Goal: Task Accomplishment & Management: Manage account settings

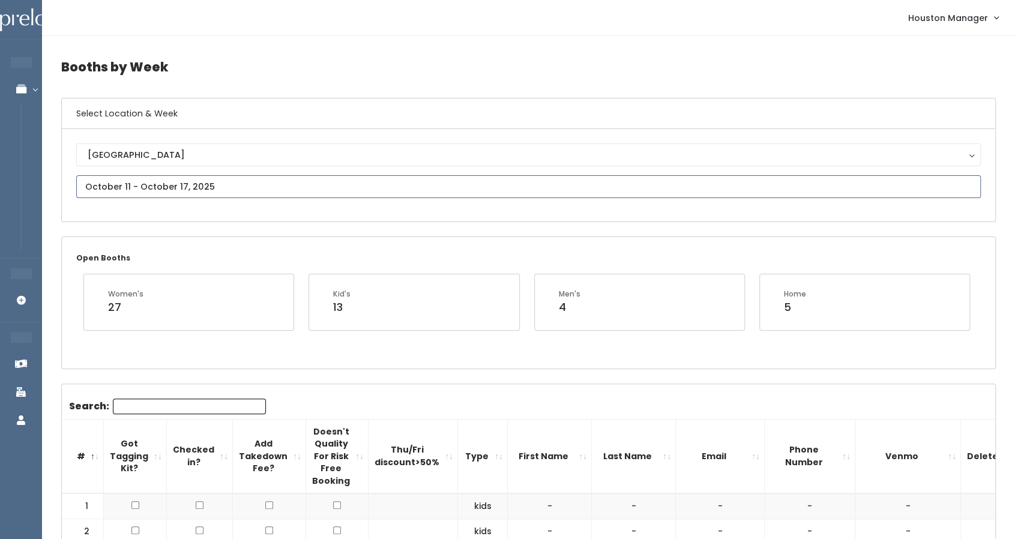
click at [140, 182] on input "text" at bounding box center [528, 186] width 904 height 23
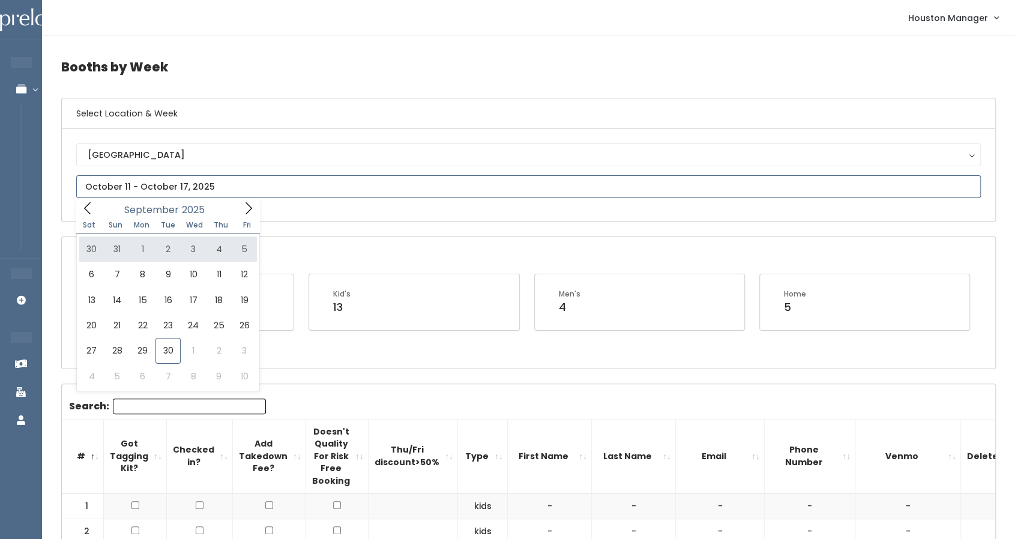
click at [500, 194] on input "text" at bounding box center [528, 186] width 904 height 23
click at [493, 248] on div "Open Booths Women's 27 Kid's 13 Men's 4 Home 5" at bounding box center [528, 302] width 933 height 131
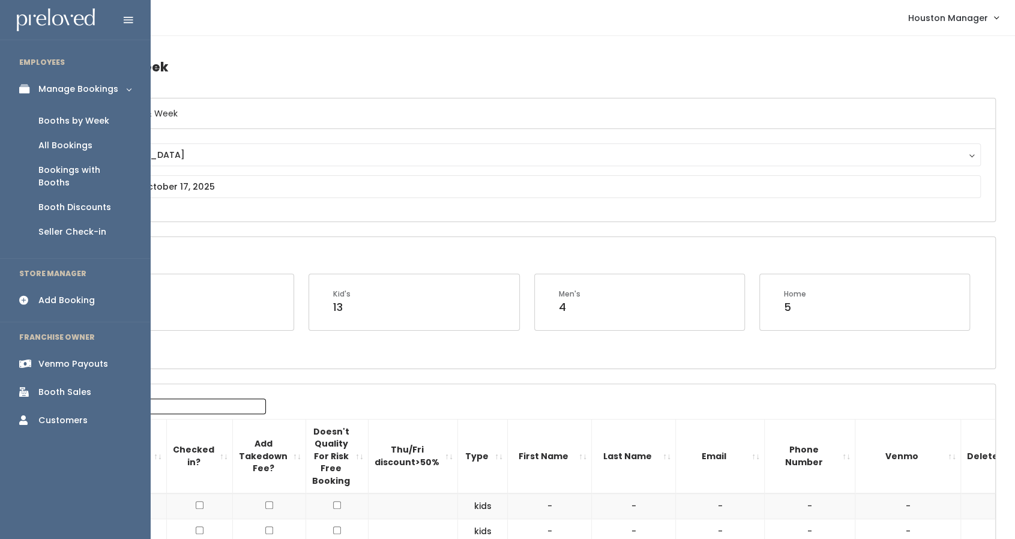
click at [89, 294] on div "Add Booking" at bounding box center [66, 300] width 56 height 13
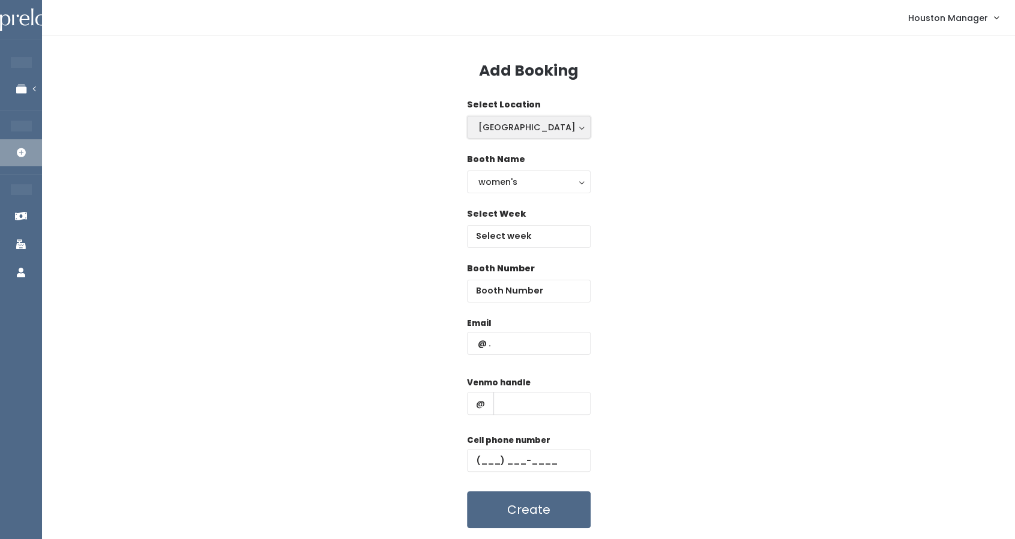
click at [506, 121] on div "Houston" at bounding box center [528, 127] width 101 height 13
click at [510, 148] on span "Houston" at bounding box center [527, 154] width 97 height 13
click at [507, 180] on div "women's" at bounding box center [528, 181] width 101 height 13
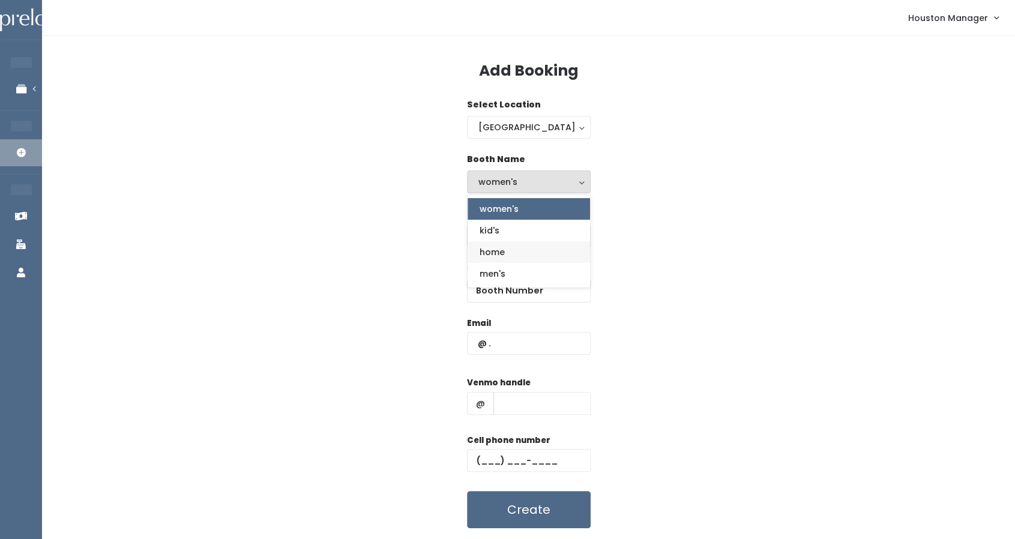
click at [494, 253] on span "home" at bounding box center [491, 251] width 25 height 13
select select "home"
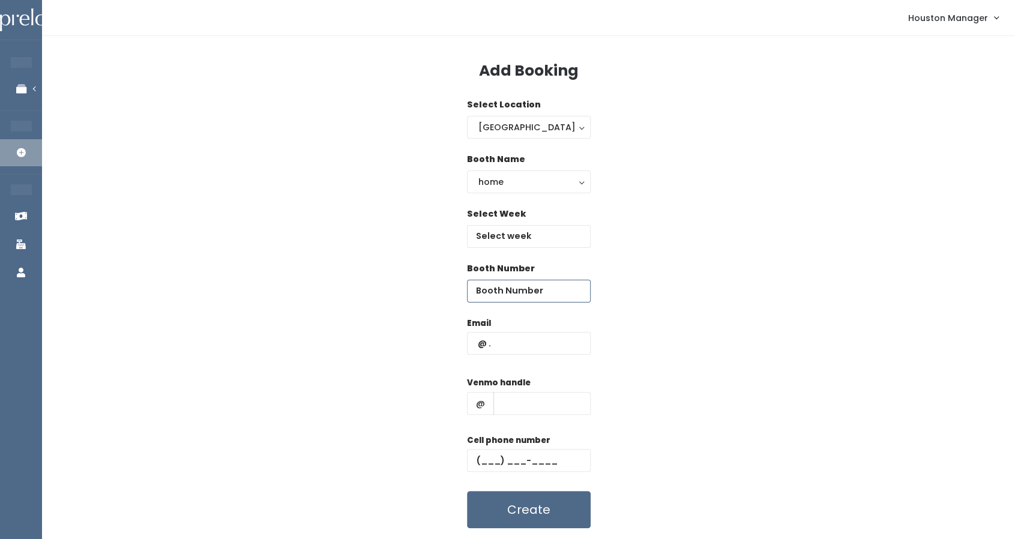
click at [523, 290] on input "number" at bounding box center [529, 291] width 124 height 23
type input "67"
click at [509, 355] on div "Email" at bounding box center [529, 342] width 124 height 50
click at [518, 342] on input "text" at bounding box center [529, 343] width 124 height 23
type input "haleydochoa@gmail.com"
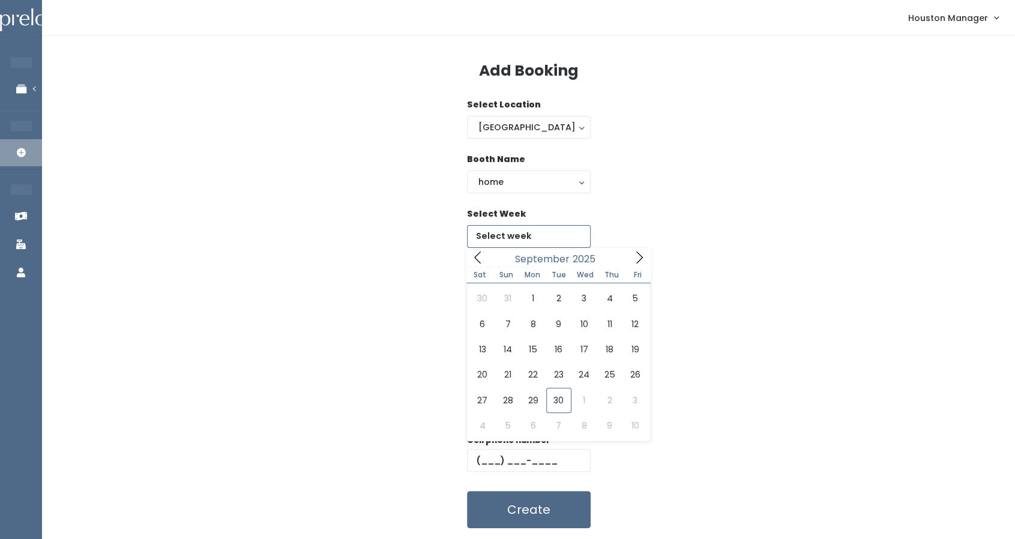
click at [544, 236] on input "text" at bounding box center [529, 236] width 124 height 23
click at [643, 257] on icon at bounding box center [638, 257] width 13 height 13
type input "October 11 to October 17"
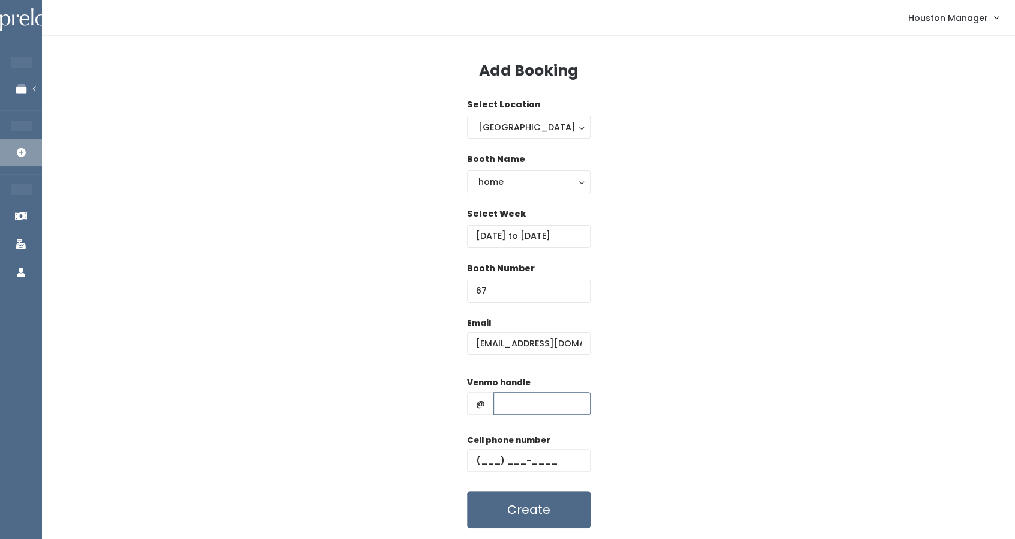
click at [517, 405] on input "text" at bounding box center [541, 403] width 97 height 23
type input "w"
click at [505, 474] on div "Cell phone number" at bounding box center [529, 458] width 124 height 48
click at [514, 452] on input "text" at bounding box center [529, 460] width 124 height 23
type input "(444) 444-4444"
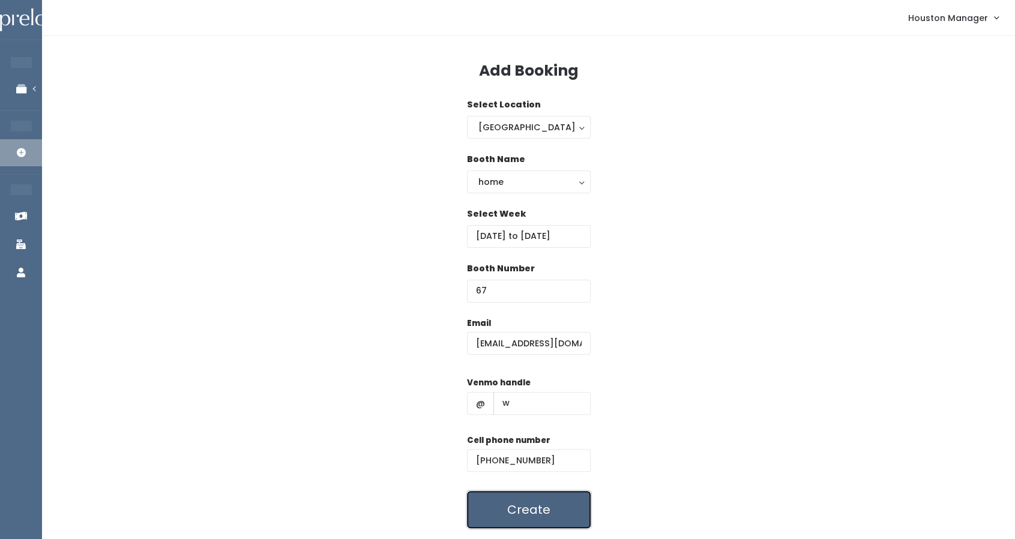
click at [526, 510] on button "Create" at bounding box center [529, 509] width 124 height 37
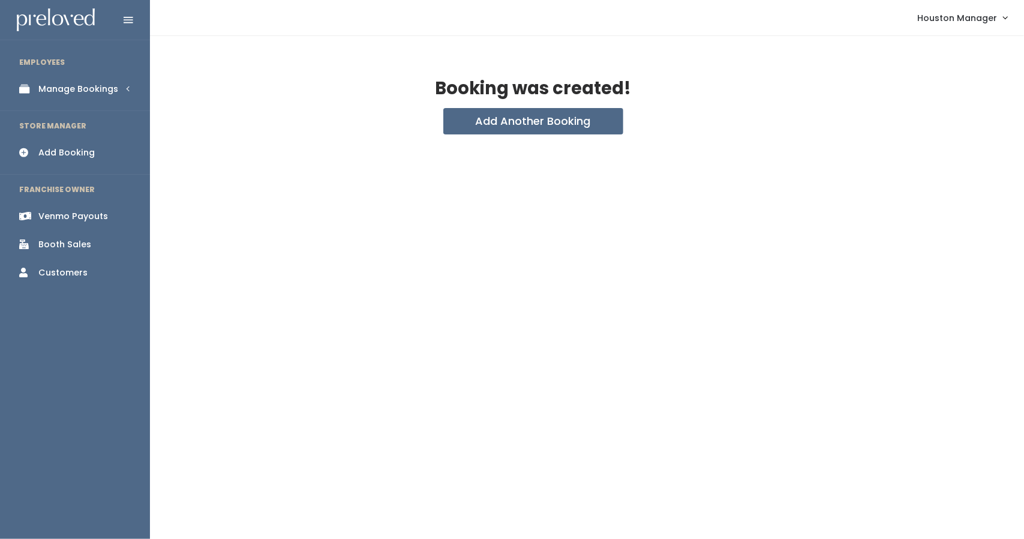
click at [51, 244] on div "Booth Sales" at bounding box center [64, 244] width 53 height 13
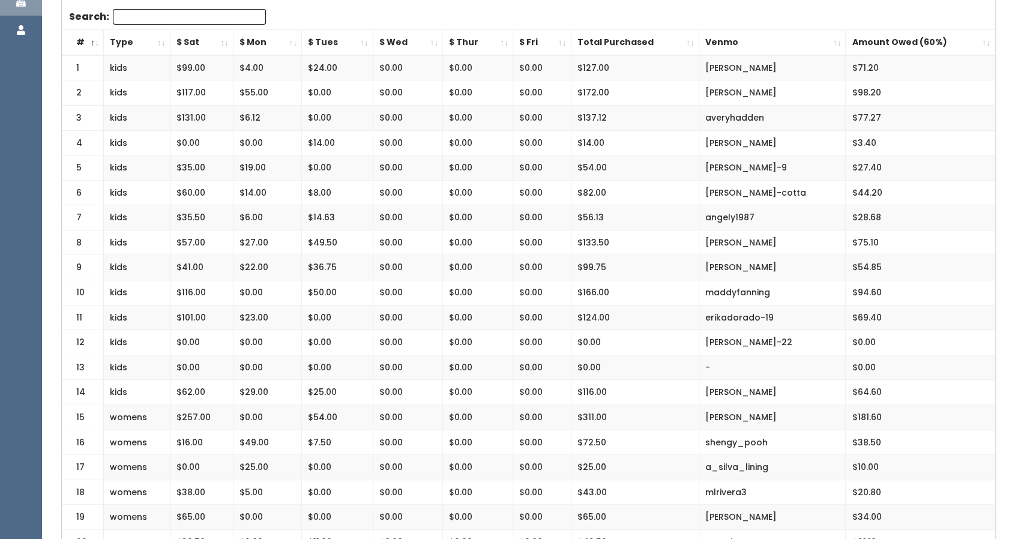
scroll to position [60, 0]
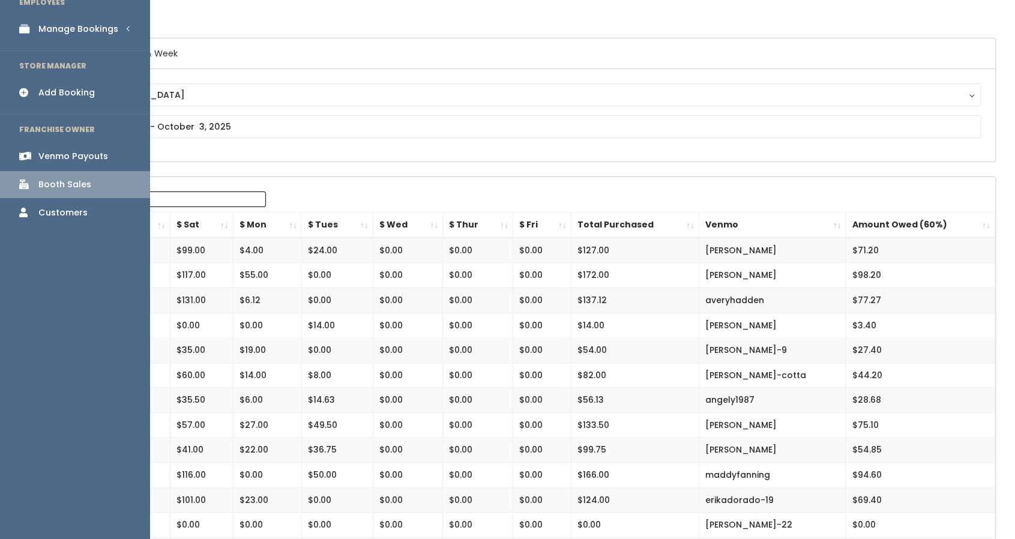
click at [109, 32] on div "Manage Bookings" at bounding box center [78, 29] width 80 height 13
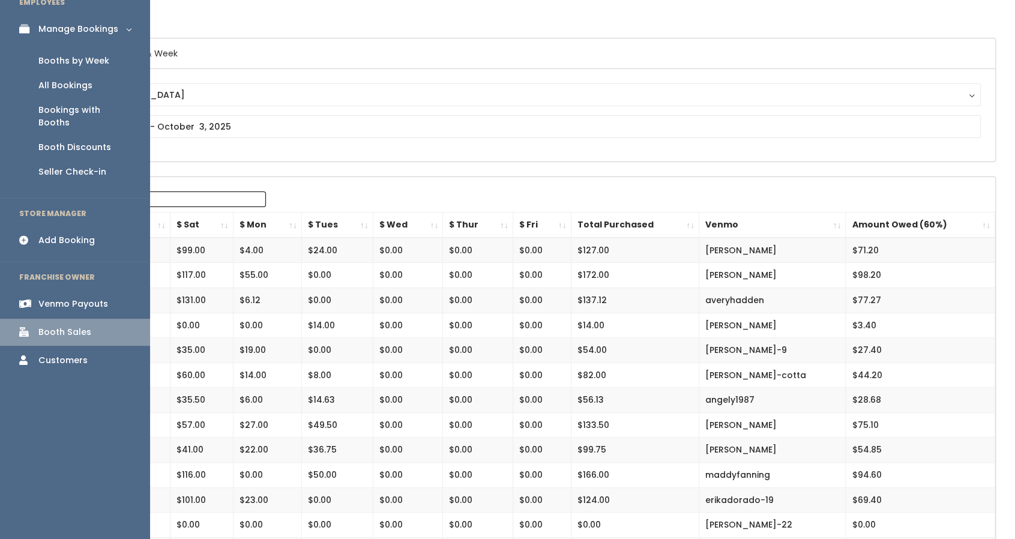
click at [73, 64] on div "Booths by Week" at bounding box center [73, 61] width 71 height 13
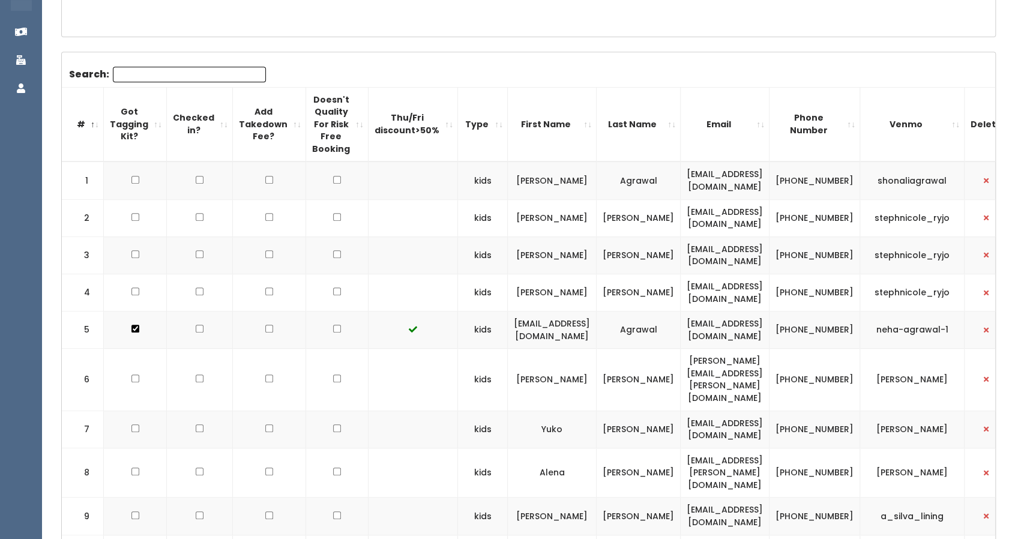
scroll to position [300, 0]
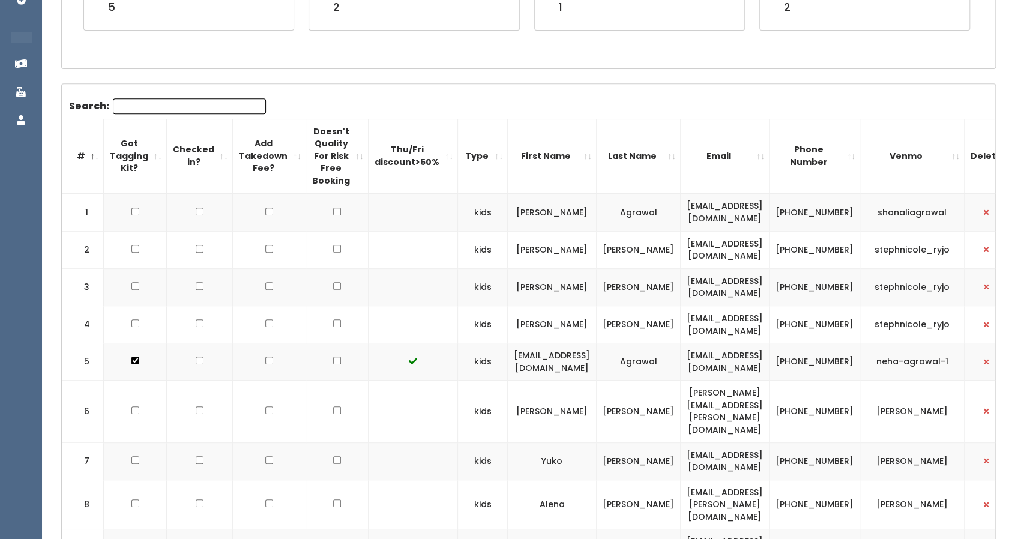
click at [167, 100] on input "Search:" at bounding box center [189, 106] width 153 height 16
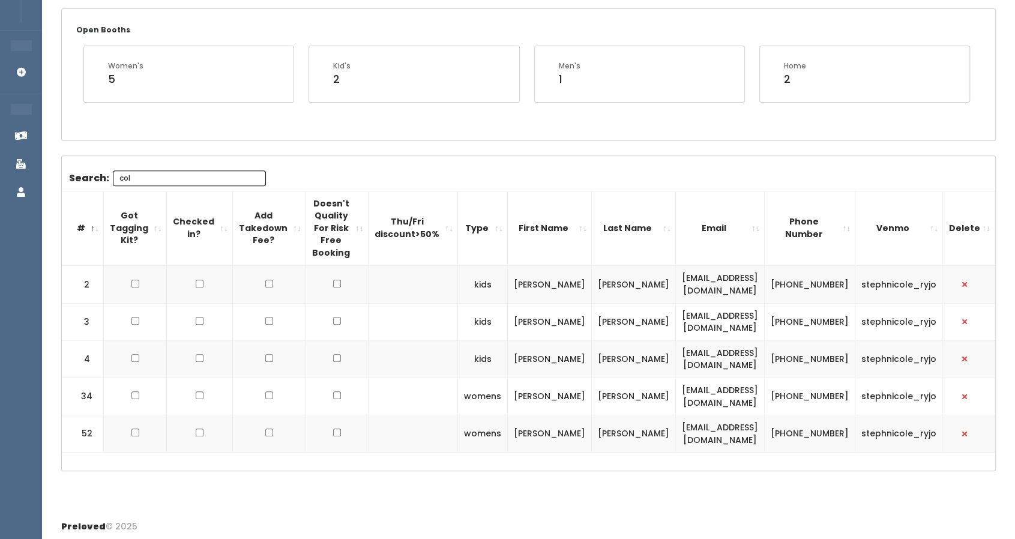
click at [139, 172] on input "col" at bounding box center [189, 178] width 153 height 16
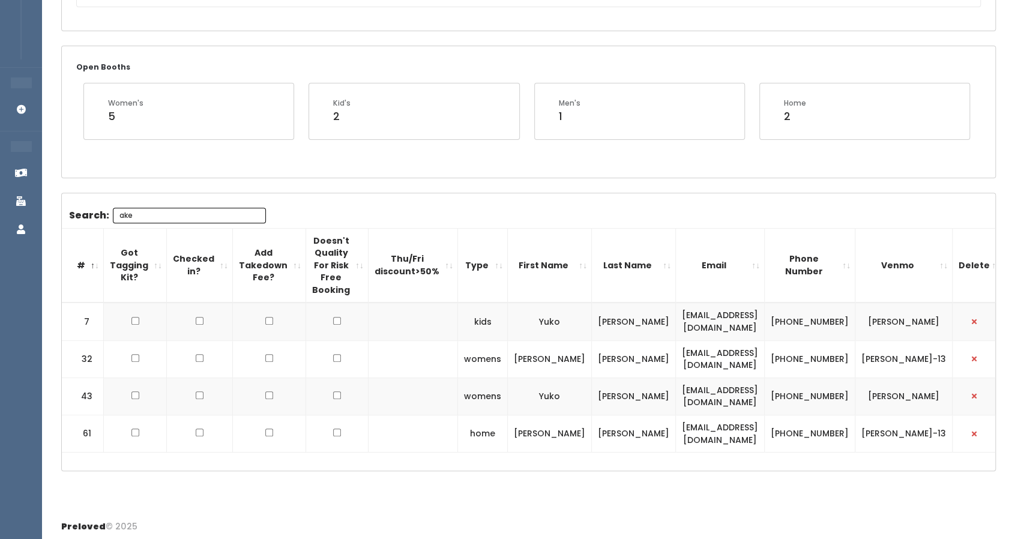
scroll to position [67, 0]
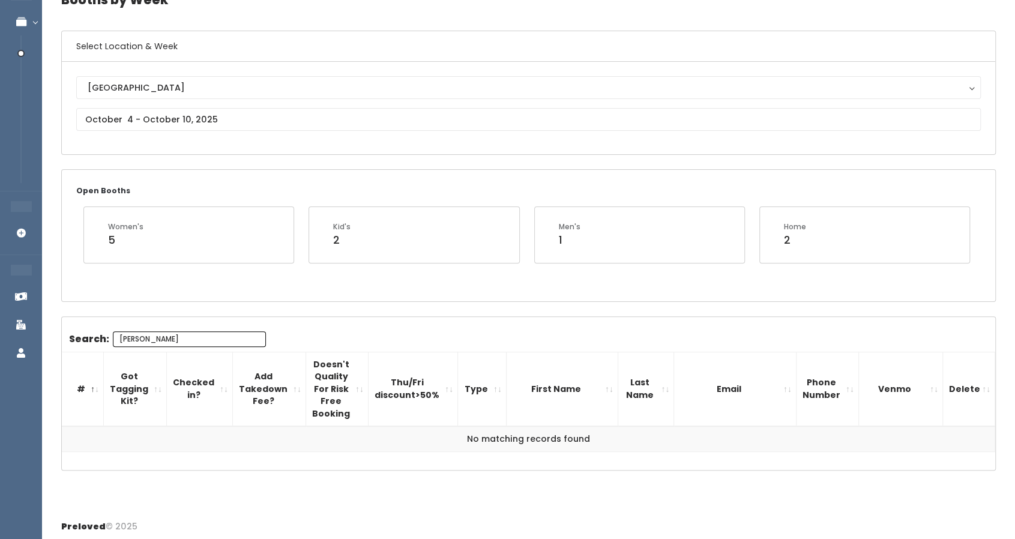
type input "akers"
click at [163, 113] on input "text" at bounding box center [528, 119] width 904 height 23
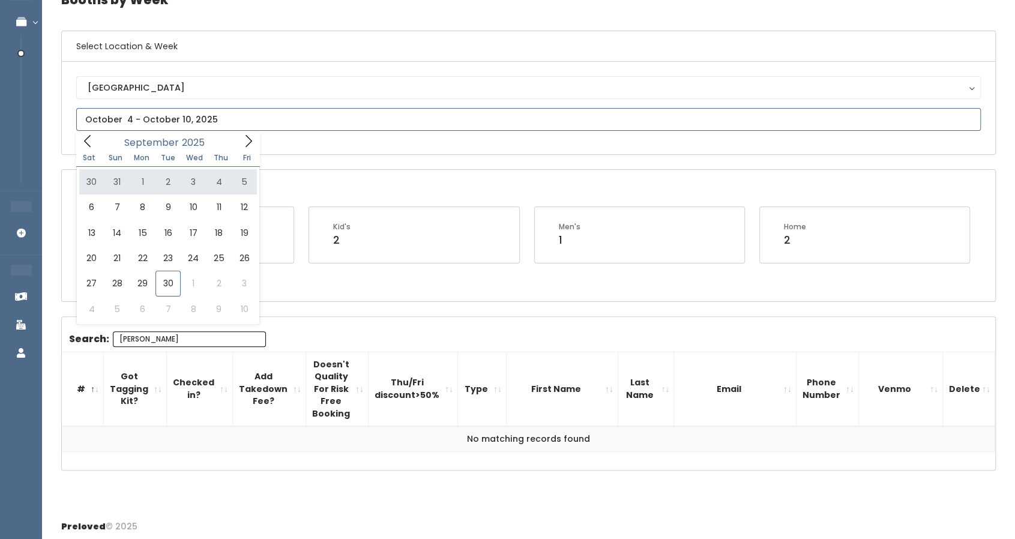
click at [252, 145] on icon at bounding box center [248, 140] width 13 height 13
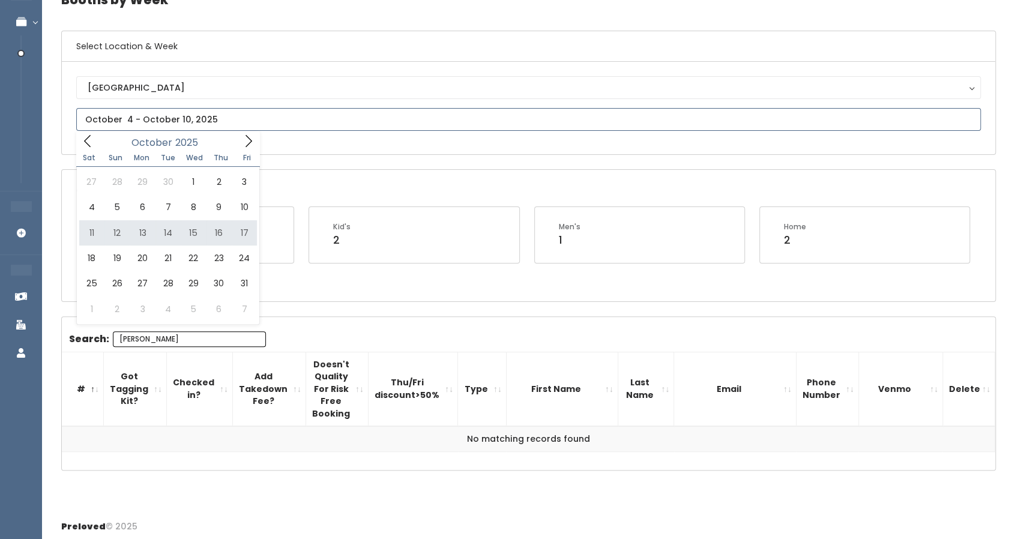
type input "October 11 to October 17"
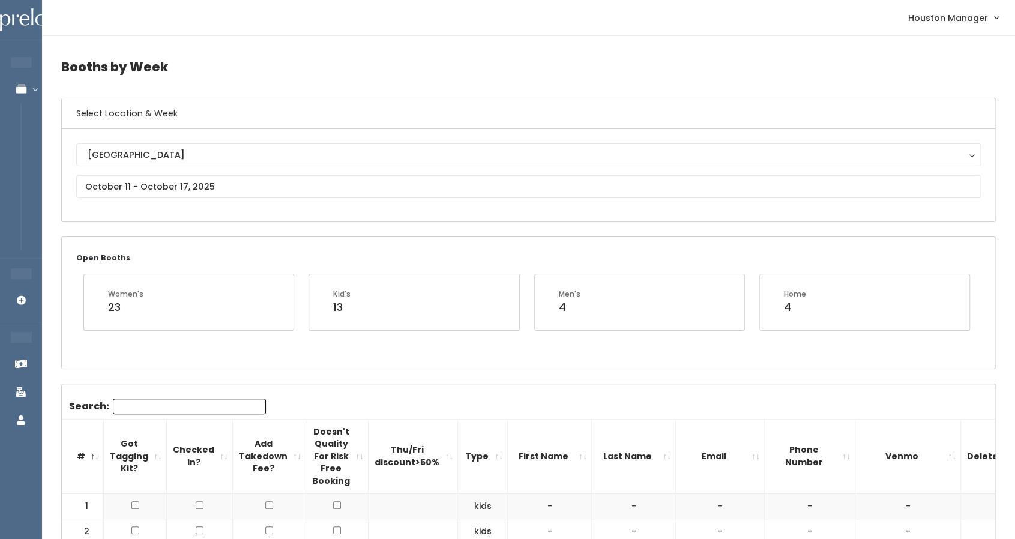
click at [173, 406] on input "Search:" at bounding box center [189, 406] width 153 height 16
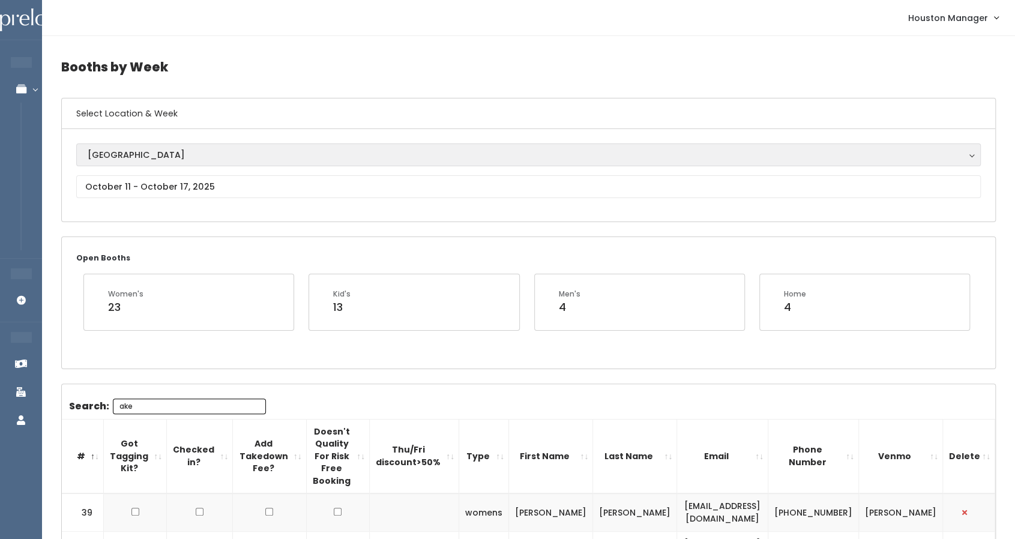
type input "aker"
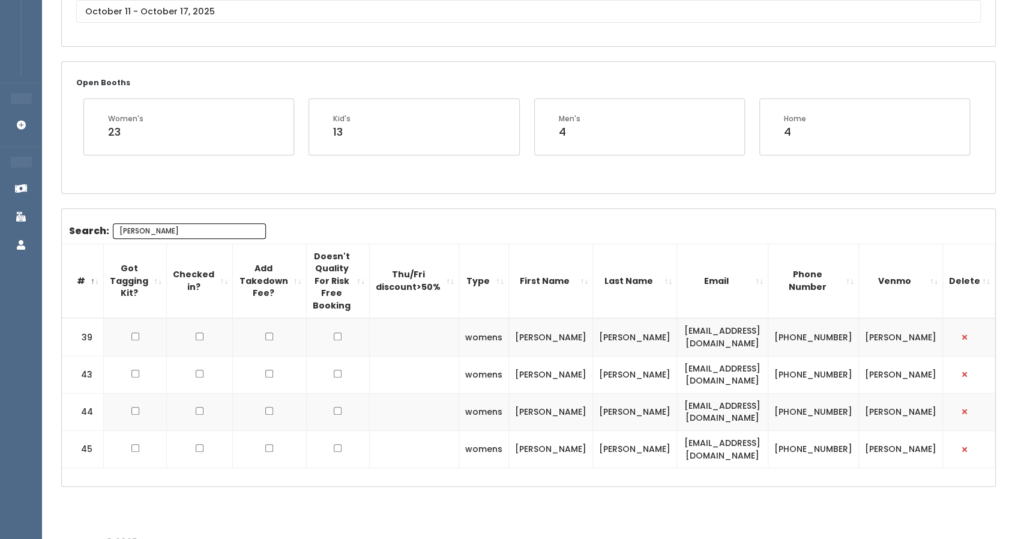
scroll to position [179, 0]
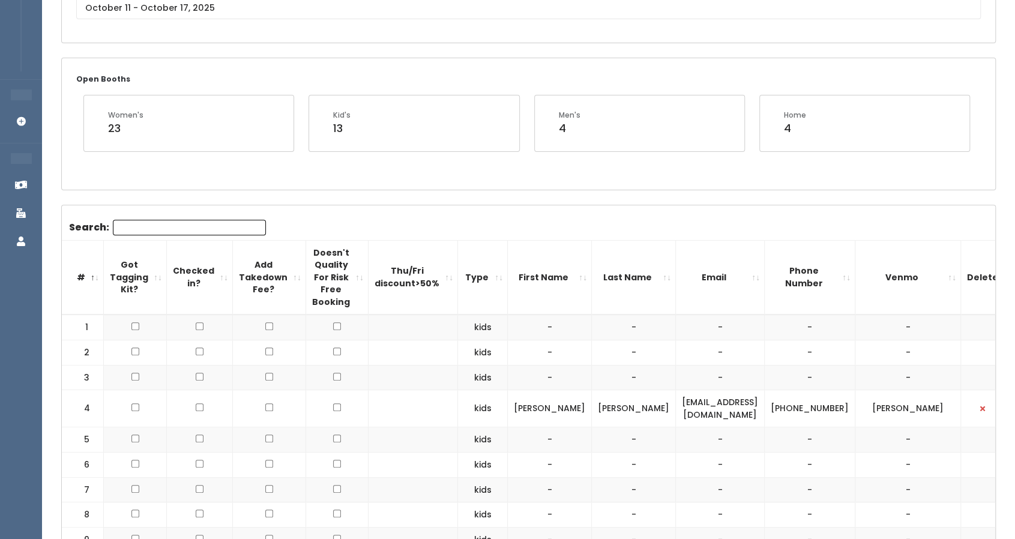
click at [164, 227] on input "Search:" at bounding box center [189, 228] width 153 height 16
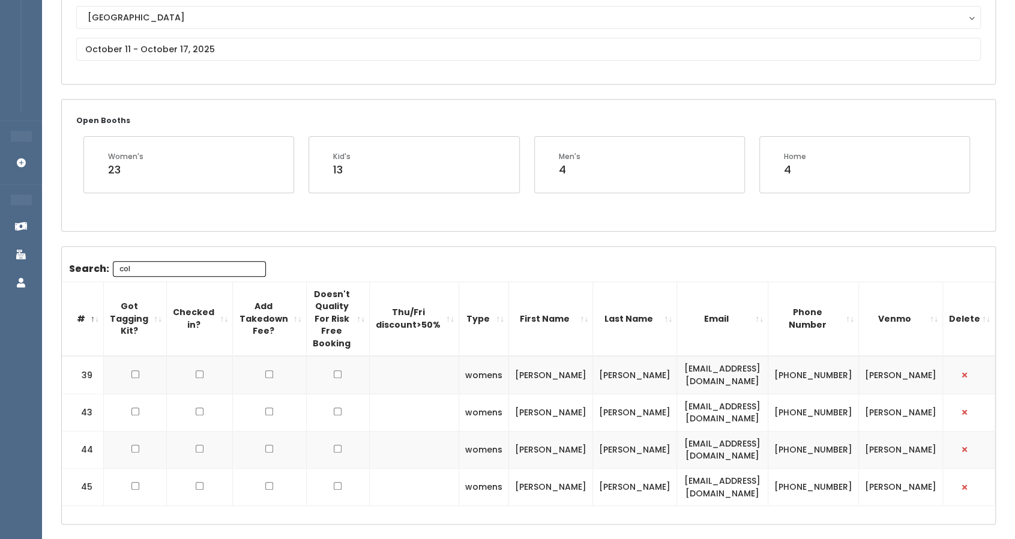
scroll to position [119, 0]
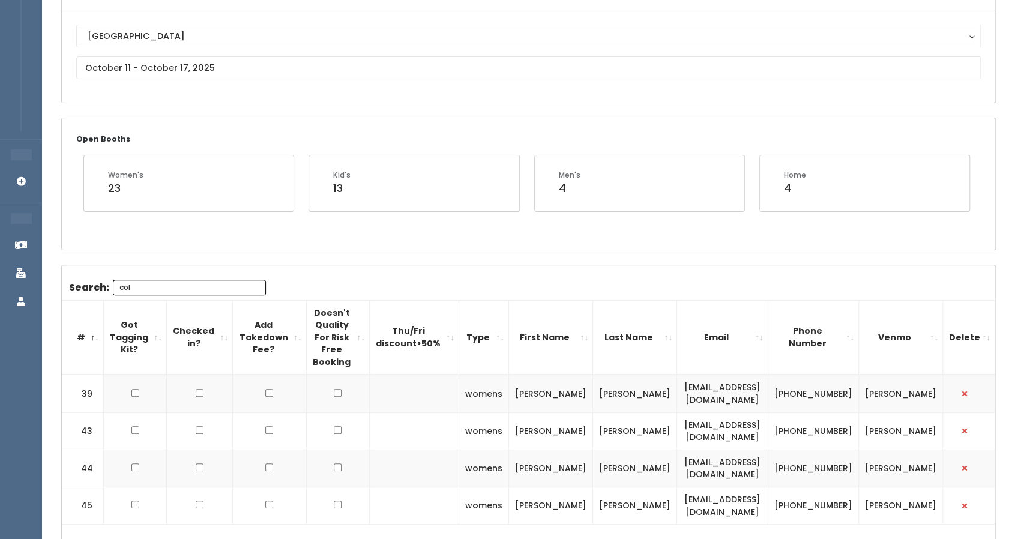
type input "col"
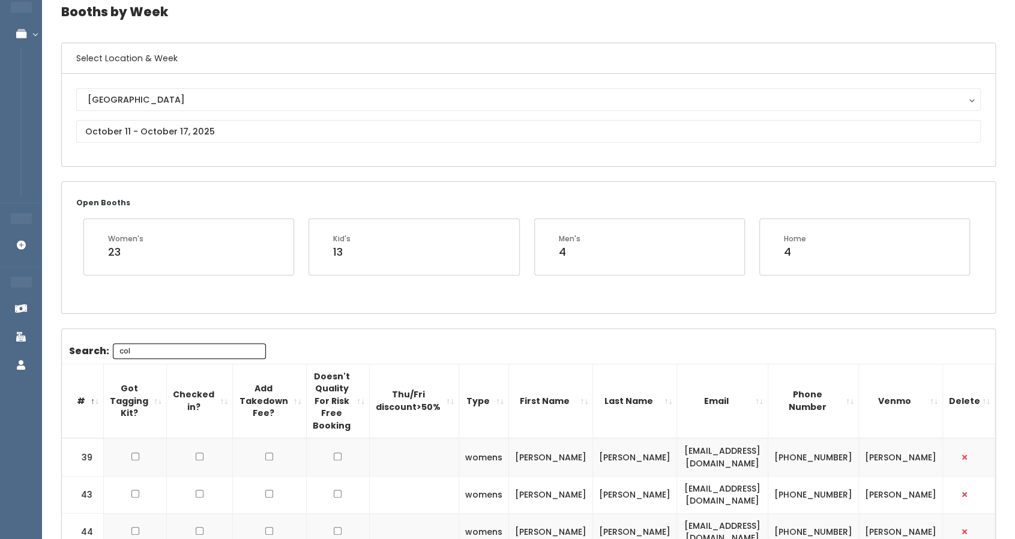
scroll to position [0, 0]
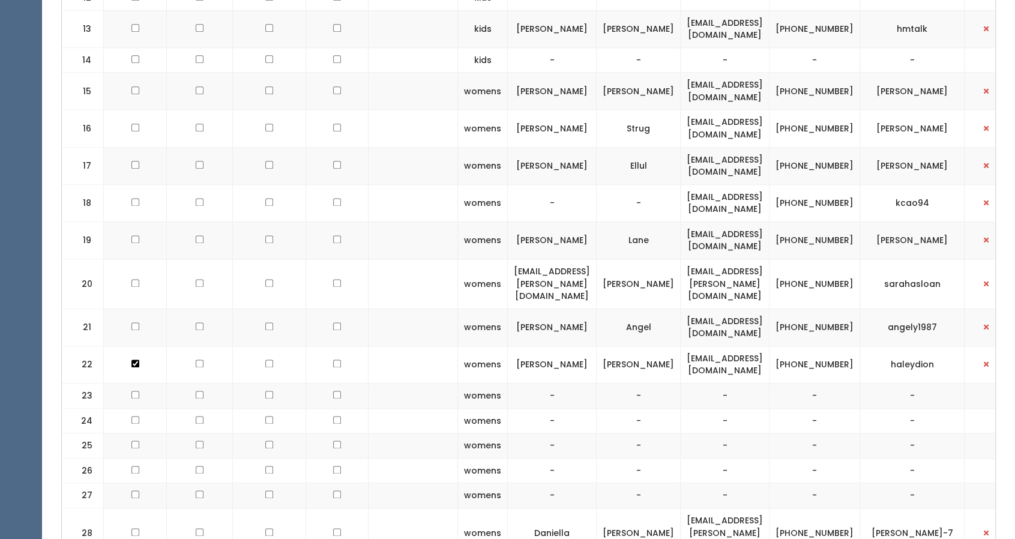
scroll to position [1080, 0]
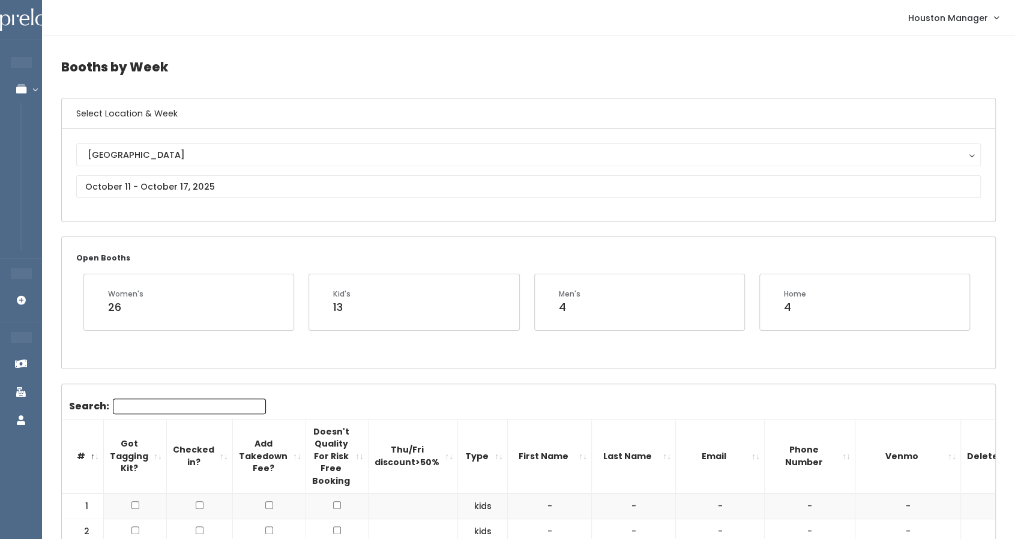
click at [145, 413] on div "Search:" at bounding box center [167, 408] width 197 height 20
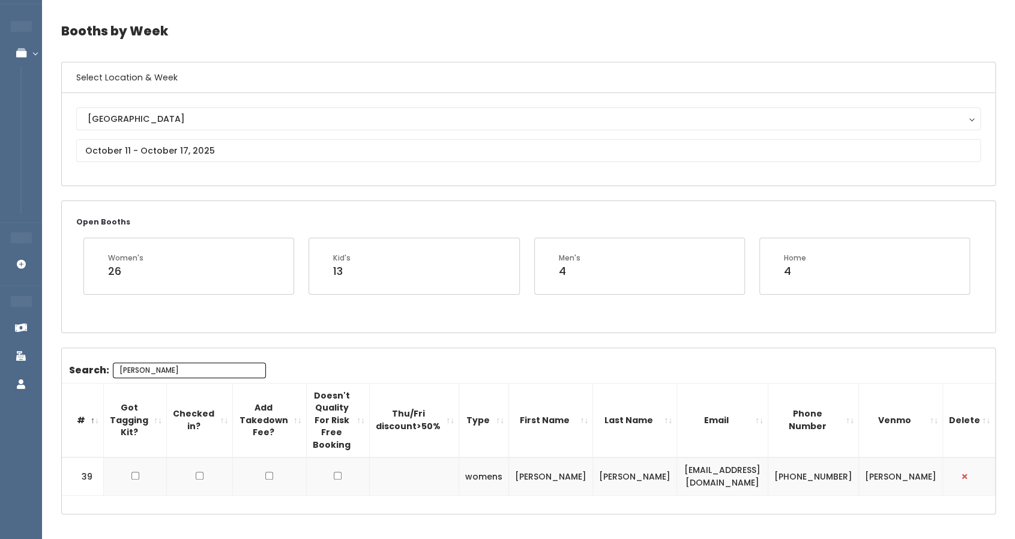
scroll to position [67, 0]
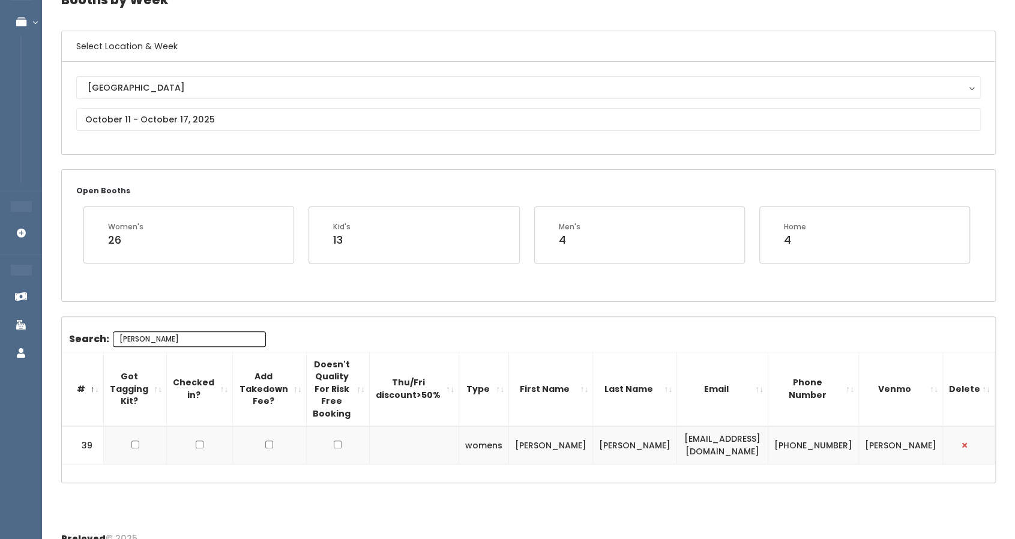
type input "[PERSON_NAME]"
click at [748, 433] on td "[EMAIL_ADDRESS][DOMAIN_NAME]" at bounding box center [722, 445] width 91 height 38
click at [750, 431] on td "[EMAIL_ADDRESS][DOMAIN_NAME]" at bounding box center [722, 445] width 91 height 38
click at [758, 427] on td "[EMAIL_ADDRESS][DOMAIN_NAME]" at bounding box center [722, 445] width 91 height 38
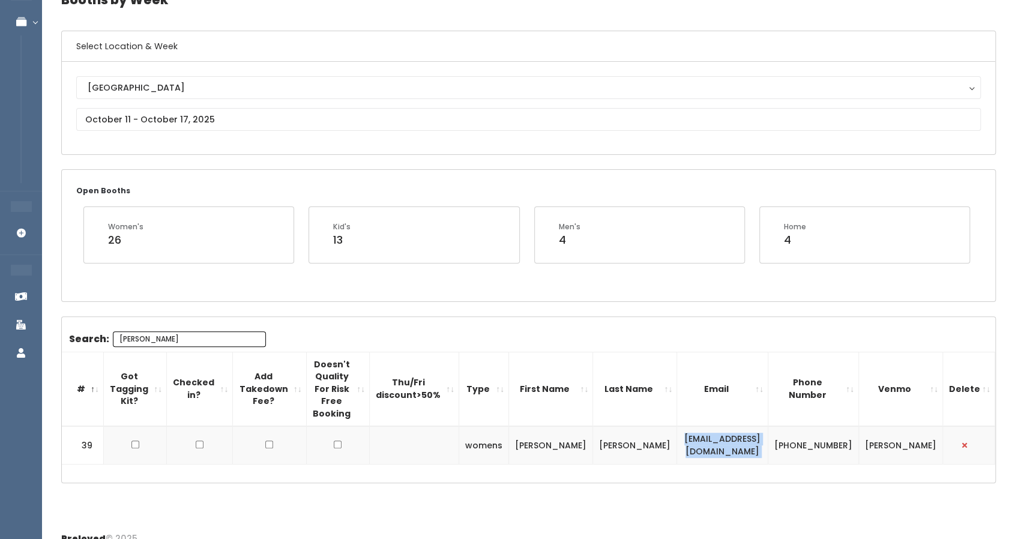
click at [759, 428] on td "[EMAIL_ADDRESS][DOMAIN_NAME]" at bounding box center [722, 445] width 91 height 38
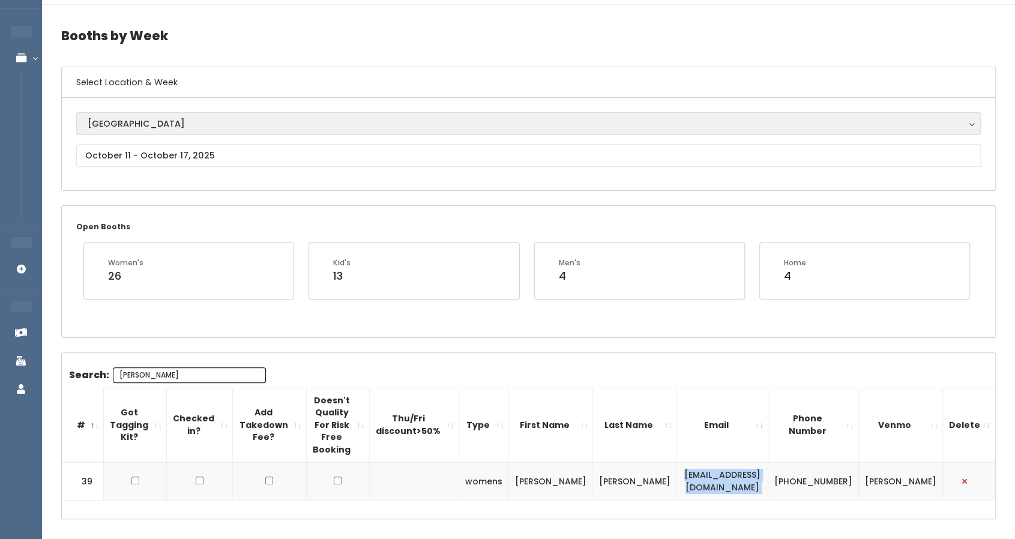
scroll to position [0, 0]
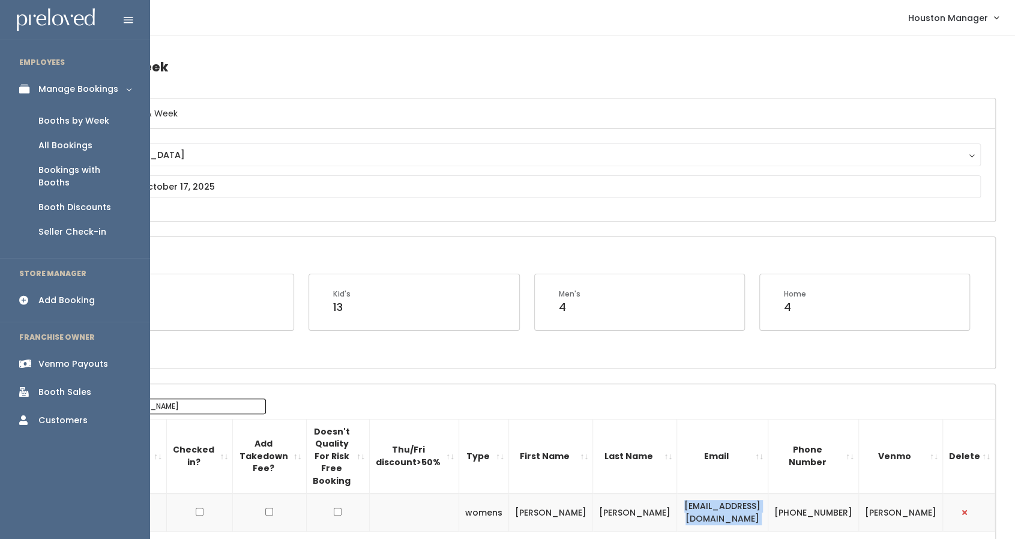
click at [73, 287] on link "Add Booking" at bounding box center [75, 300] width 150 height 27
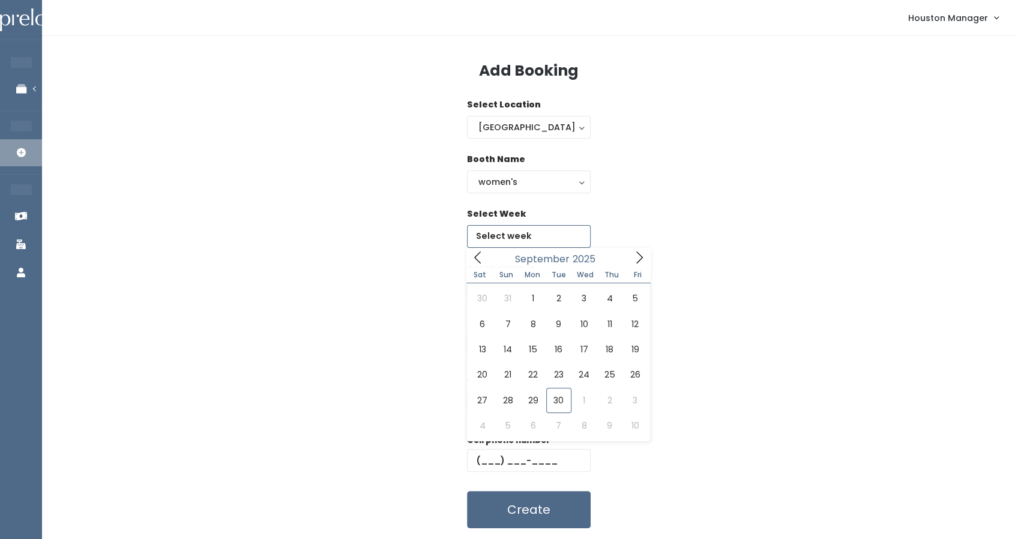
click at [496, 235] on input "text" at bounding box center [529, 236] width 124 height 23
type input "October 4 to October 10"
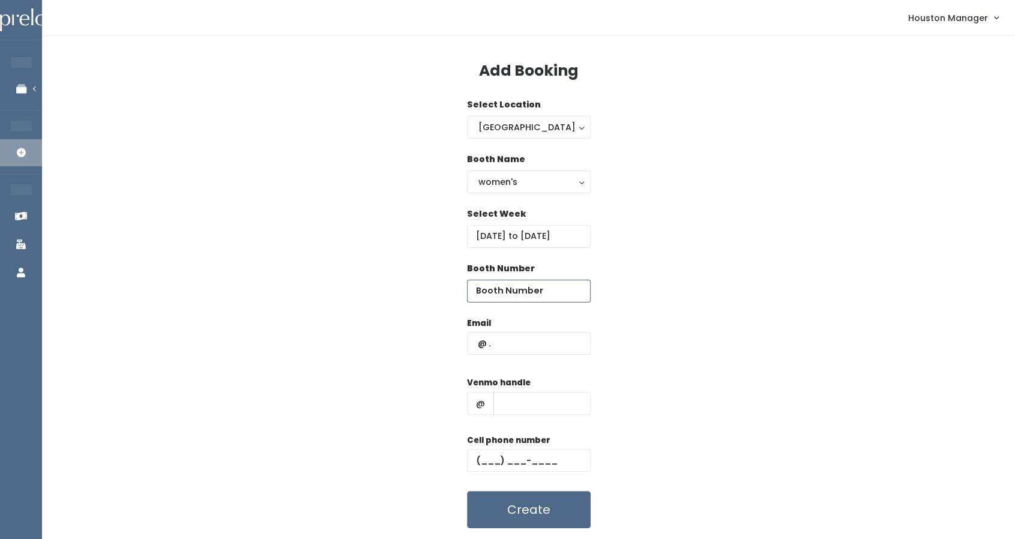
click at [523, 294] on input "number" at bounding box center [529, 291] width 124 height 23
type input "27"
click at [530, 345] on input "text" at bounding box center [529, 343] width 124 height 23
paste input "[EMAIL_ADDRESS][DOMAIN_NAME]"
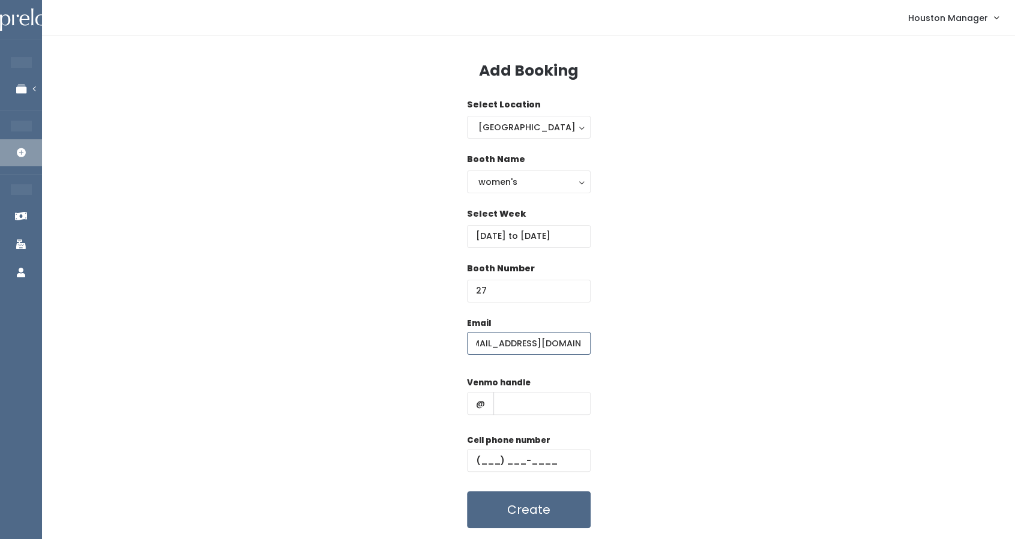
type input "[EMAIL_ADDRESS][DOMAIN_NAME]"
click at [532, 397] on input "text" at bounding box center [541, 403] width 97 height 23
type input "xs"
click at [515, 459] on input "text" at bounding box center [529, 460] width 124 height 23
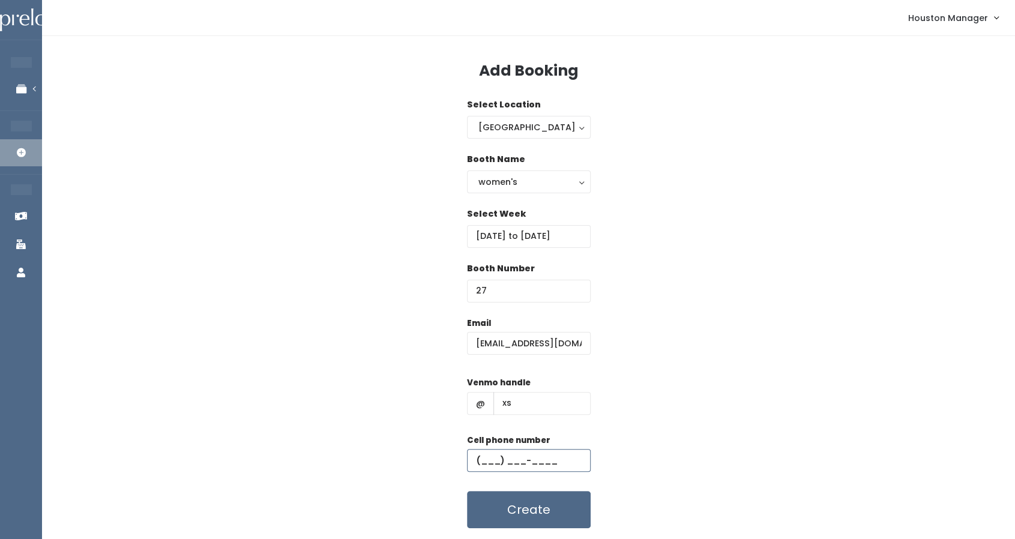
type input "(655) 555-5555"
click at [516, 521] on button "Create" at bounding box center [529, 509] width 124 height 37
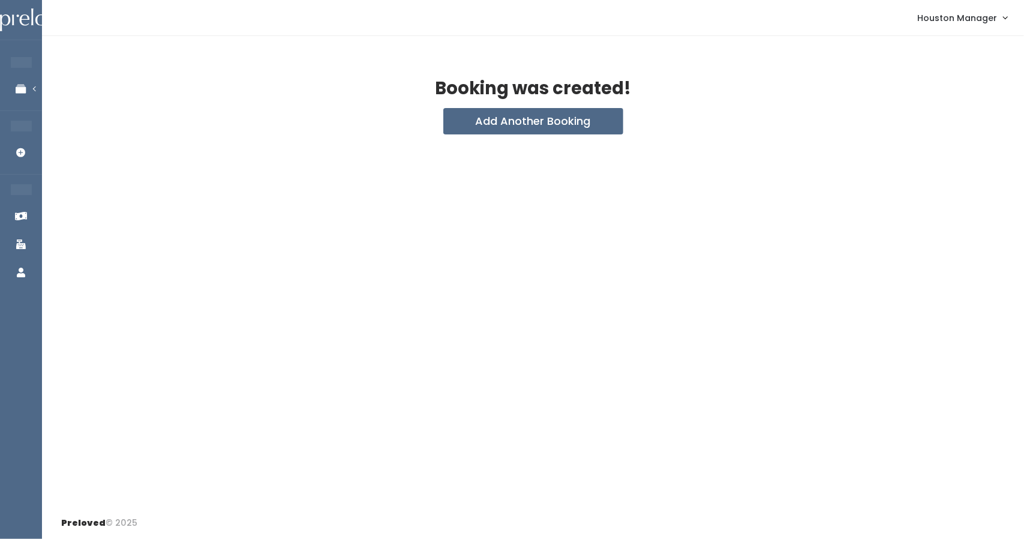
click at [542, 134] on div "Booking was created! Add Another Booking" at bounding box center [533, 271] width 982 height 471
click at [505, 119] on button "Add Another Booking" at bounding box center [533, 121] width 180 height 26
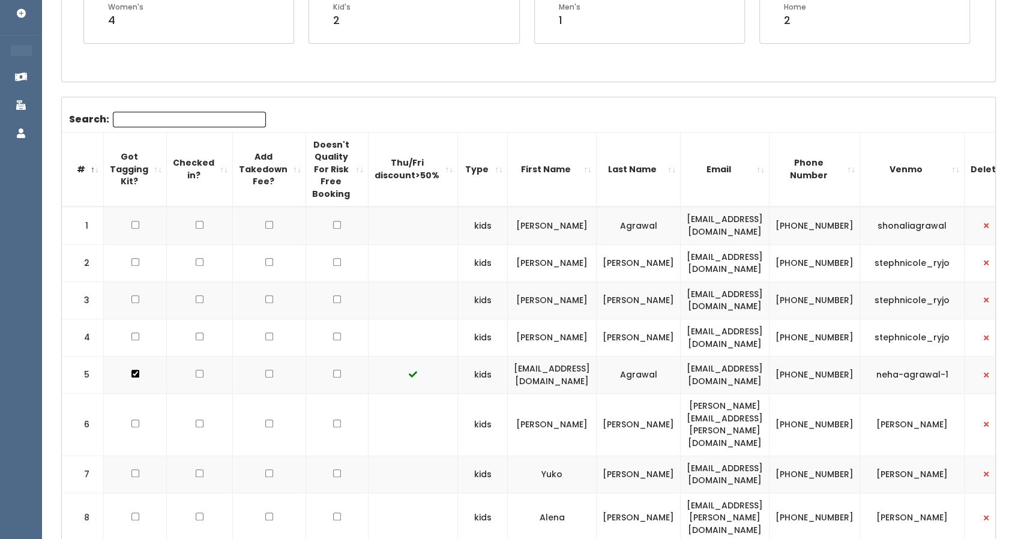
scroll to position [257, 0]
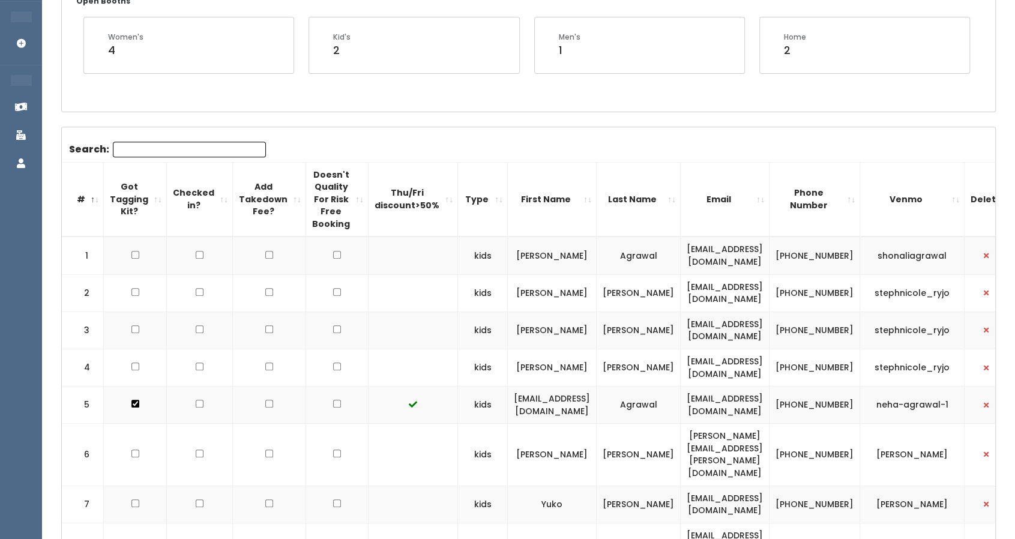
click at [176, 151] on input "Search:" at bounding box center [189, 150] width 153 height 16
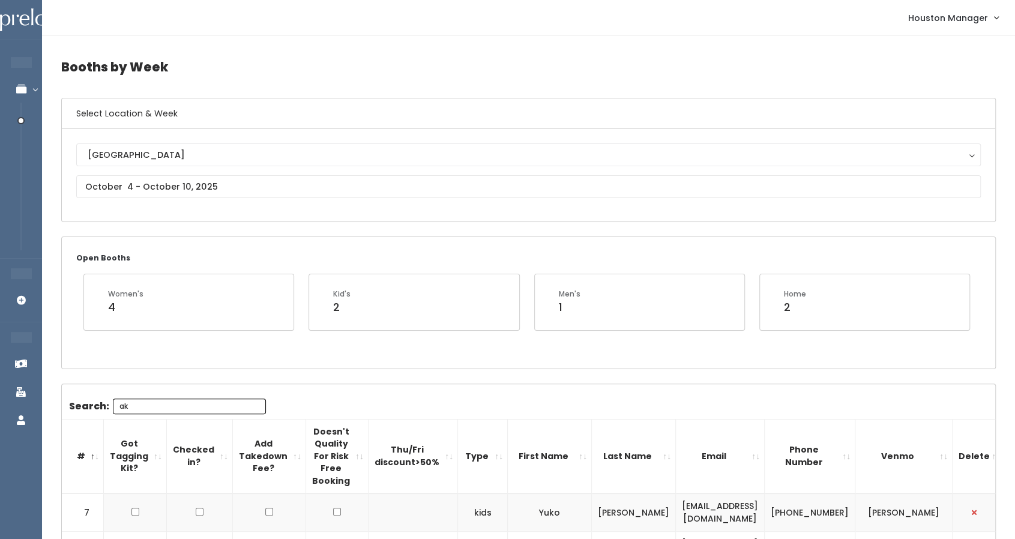
scroll to position [0, 0]
type input "ak"
click at [173, 193] on input "text" at bounding box center [528, 186] width 904 height 23
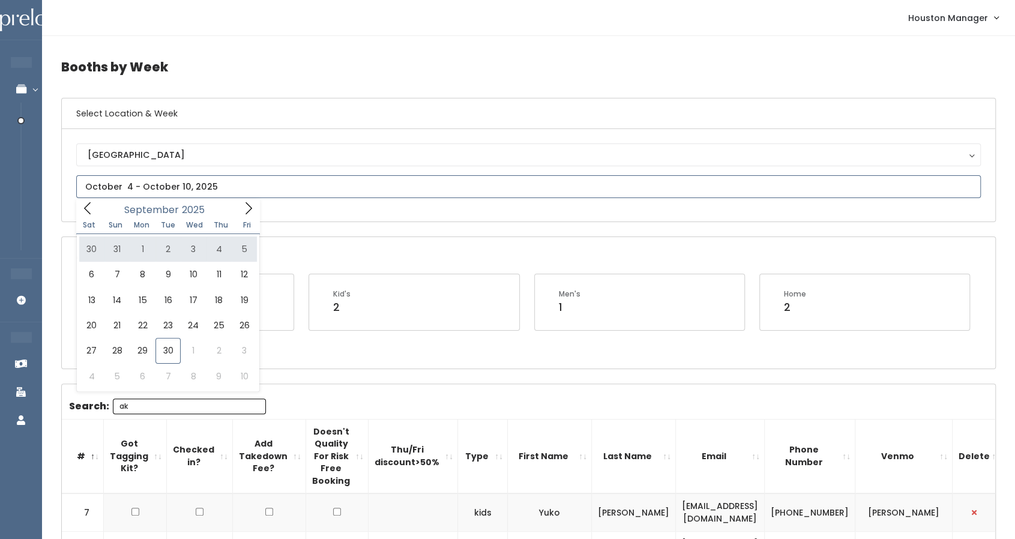
click at [249, 207] on icon at bounding box center [248, 208] width 13 height 13
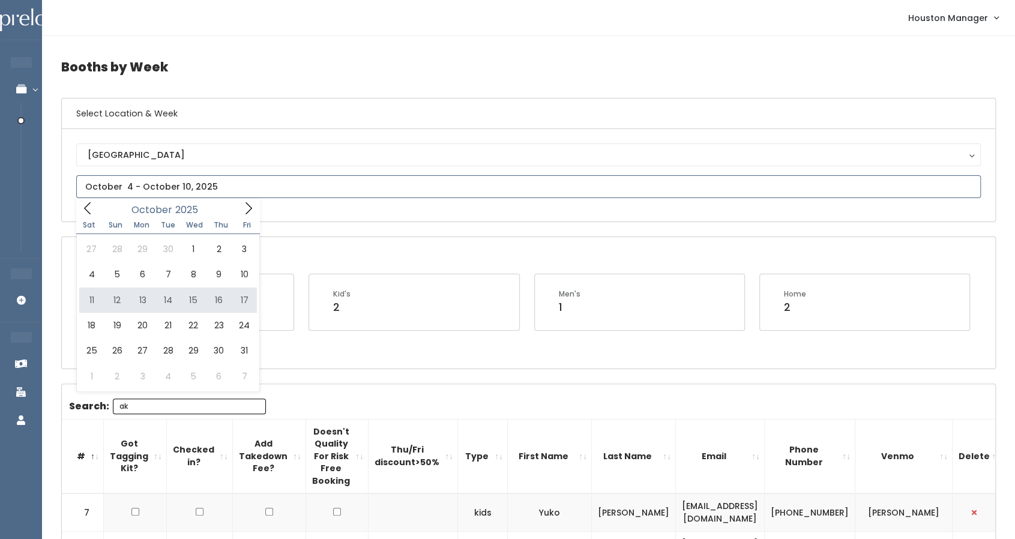
type input "October 11 to October 17"
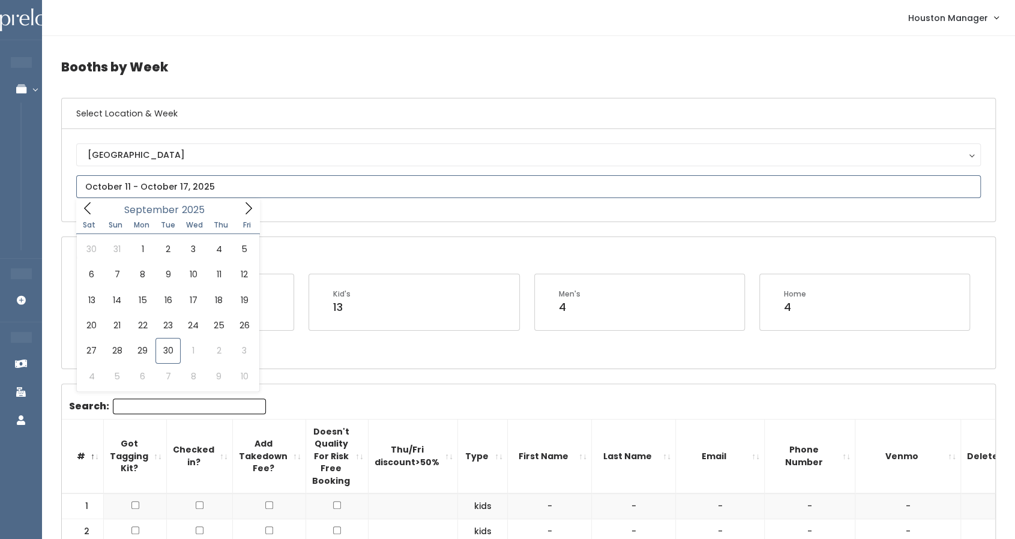
click at [158, 193] on input "text" at bounding box center [528, 186] width 904 height 23
type input "October 4 to October 10"
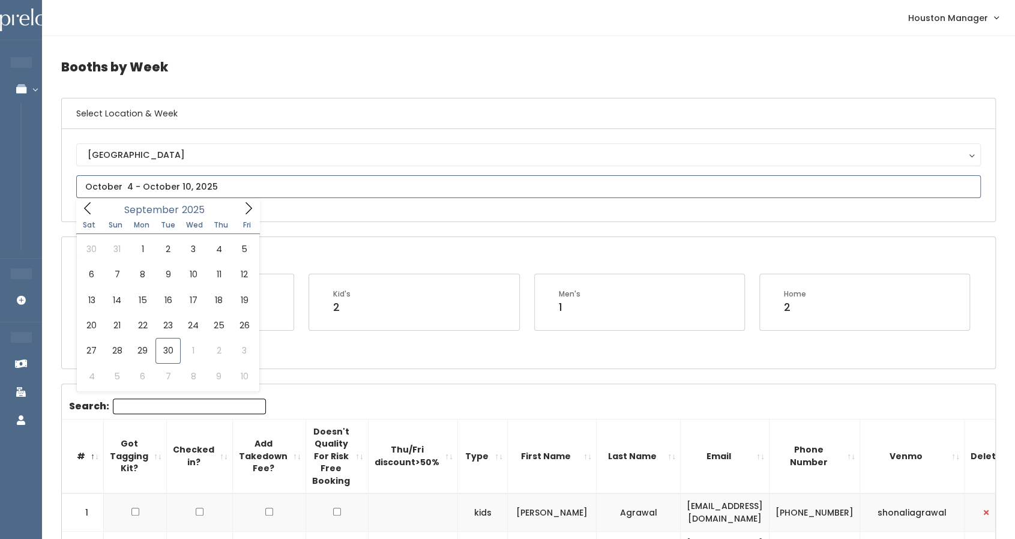
click at [186, 187] on input "text" at bounding box center [528, 186] width 904 height 23
click at [250, 202] on icon at bounding box center [248, 208] width 13 height 13
type input "October 18 to October 24"
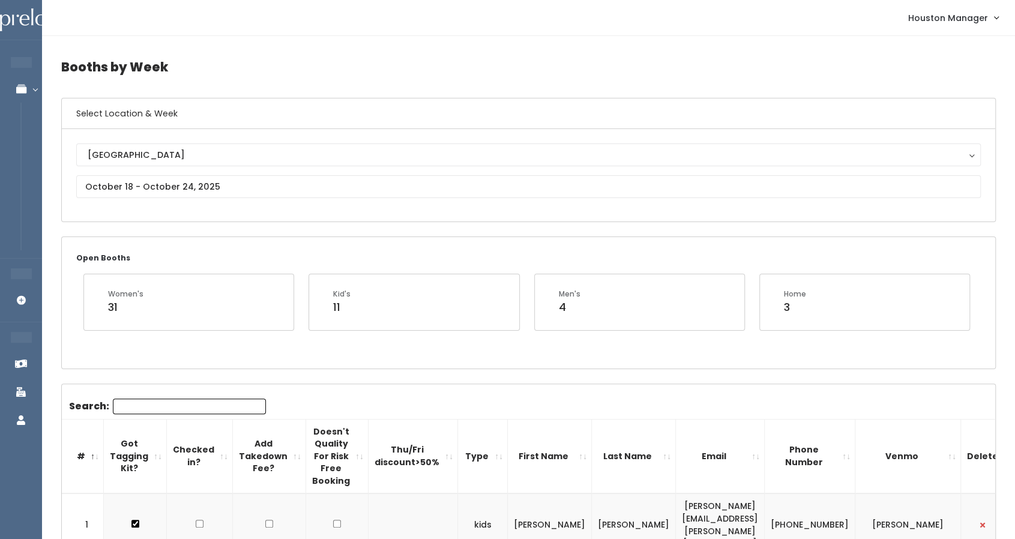
click at [199, 201] on div "[GEOGRAPHIC_DATA] [GEOGRAPHIC_DATA]" at bounding box center [528, 175] width 904 height 64
click at [199, 190] on input "text" at bounding box center [528, 186] width 904 height 23
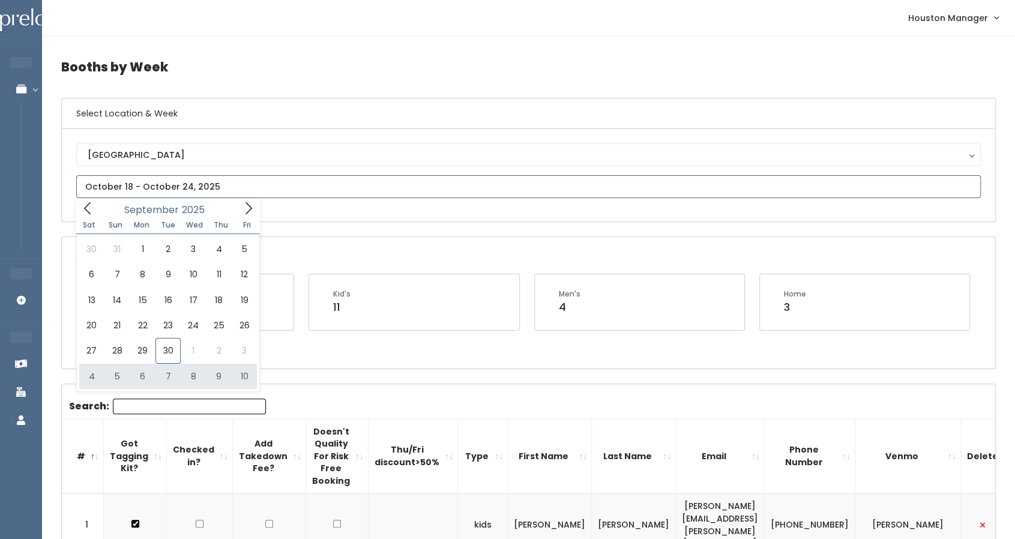
type input "October 4 to October 10"
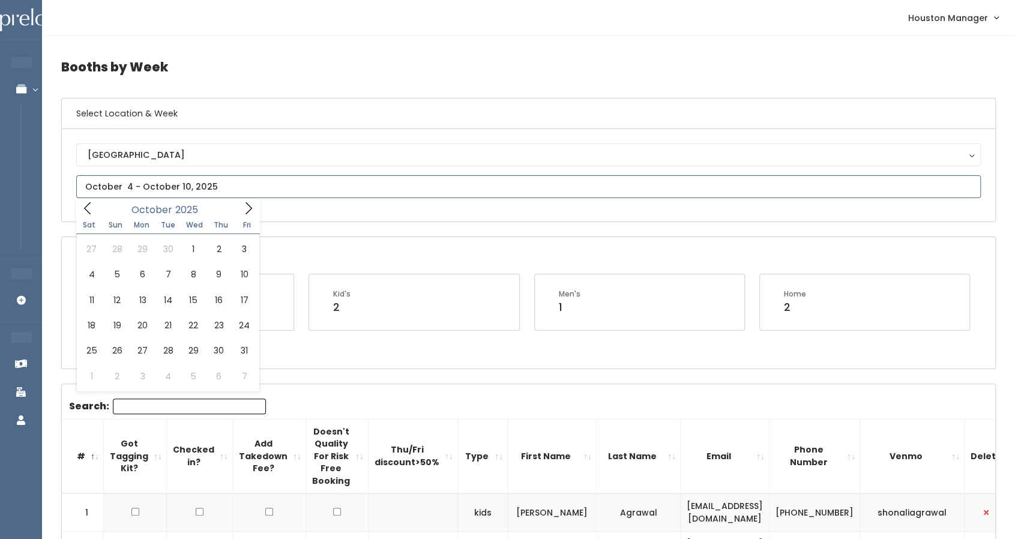
click at [251, 205] on icon at bounding box center [248, 208] width 13 height 13
type input "October 11 to October 17"
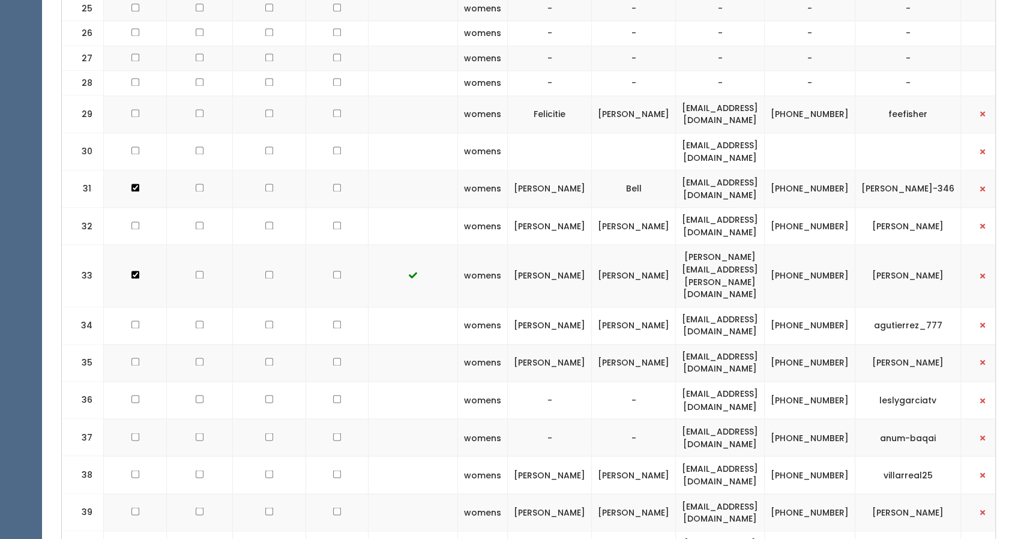
scroll to position [1140, 0]
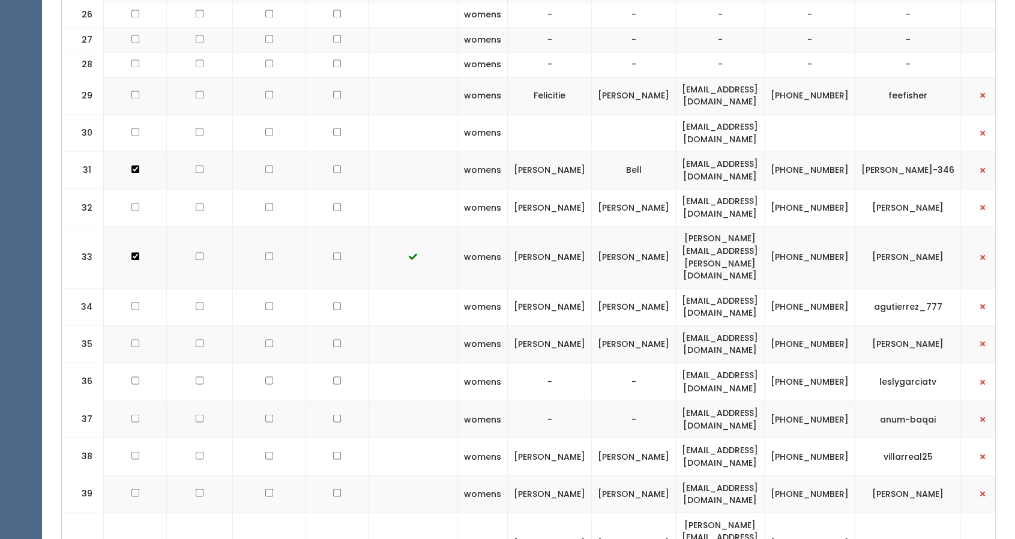
click at [690, 475] on td "[EMAIL_ADDRESS][DOMAIN_NAME]" at bounding box center [720, 493] width 89 height 37
click at [691, 475] on td "[EMAIL_ADDRESS][DOMAIN_NAME]" at bounding box center [720, 493] width 89 height 37
copy tr "[EMAIL_ADDRESS][DOMAIN_NAME]"
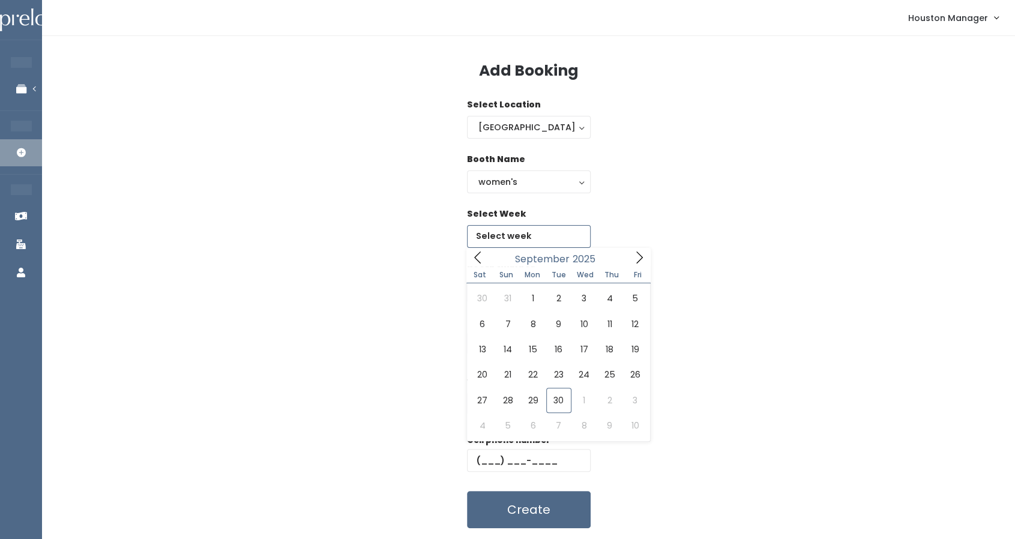
click at [515, 230] on input "text" at bounding box center [529, 236] width 124 height 23
click at [634, 256] on icon at bounding box center [638, 257] width 13 height 13
type input "[DATE] to [DATE]"
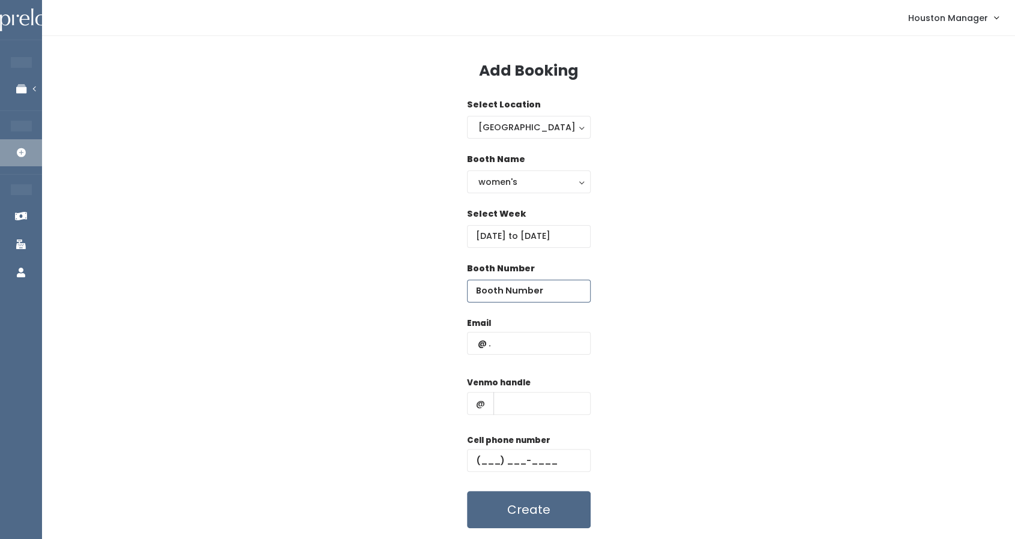
click at [536, 293] on input "number" at bounding box center [529, 291] width 124 height 23
type input "27"
click at [511, 337] on input "text" at bounding box center [529, 343] width 124 height 23
paste input "[EMAIL_ADDRESS][DOMAIN_NAME]"
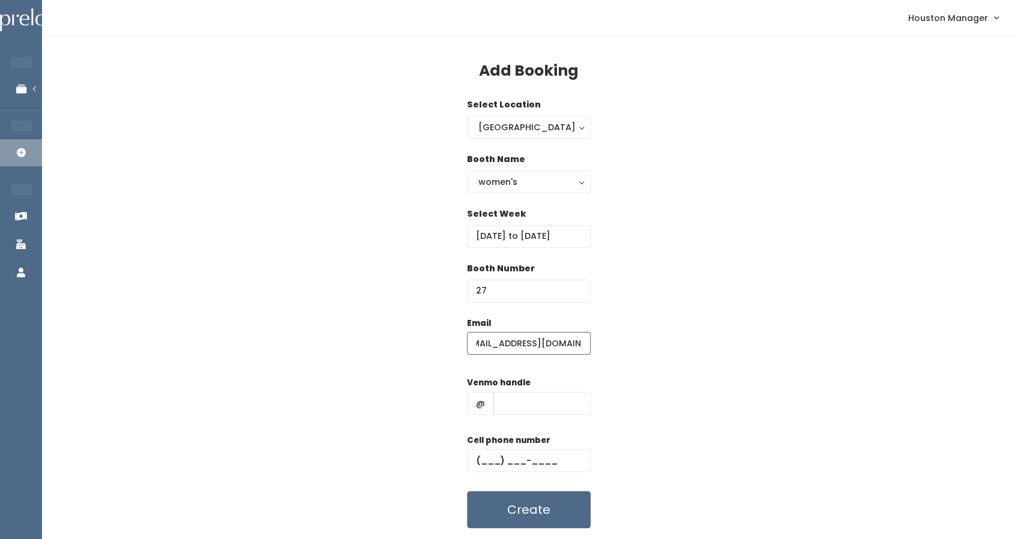
type input "[EMAIL_ADDRESS][DOMAIN_NAME]"
type input "44"
click at [501, 450] on input "text" at bounding box center [529, 460] width 124 height 23
type input "[PHONE_NUMBER]"
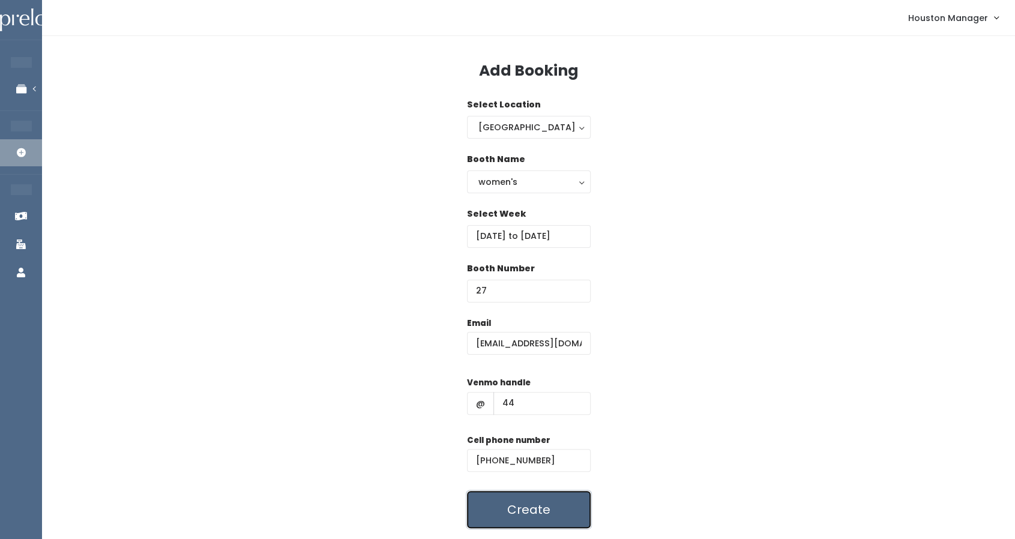
click at [518, 496] on button "Create" at bounding box center [529, 509] width 124 height 37
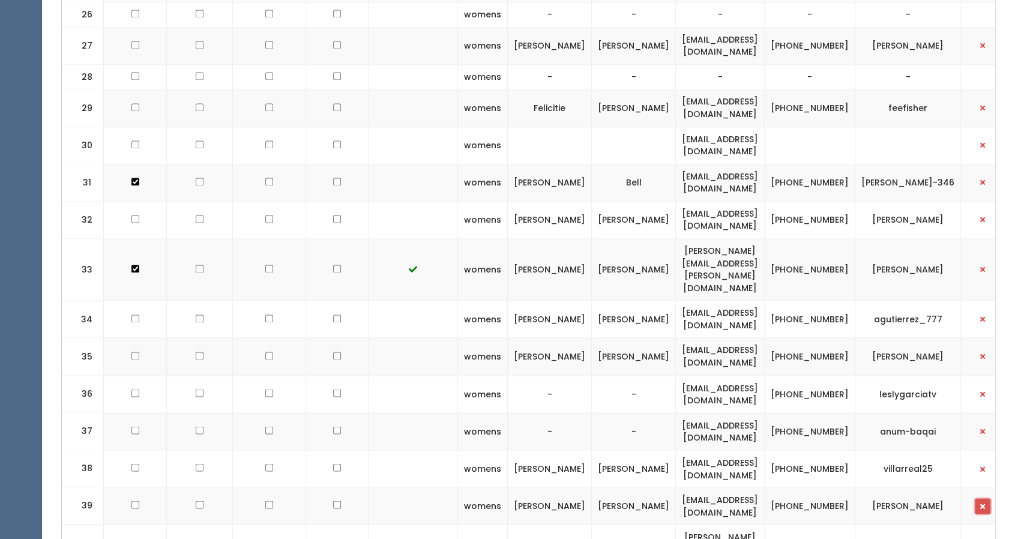
click at [980, 502] on span "button" at bounding box center [982, 505] width 5 height 7
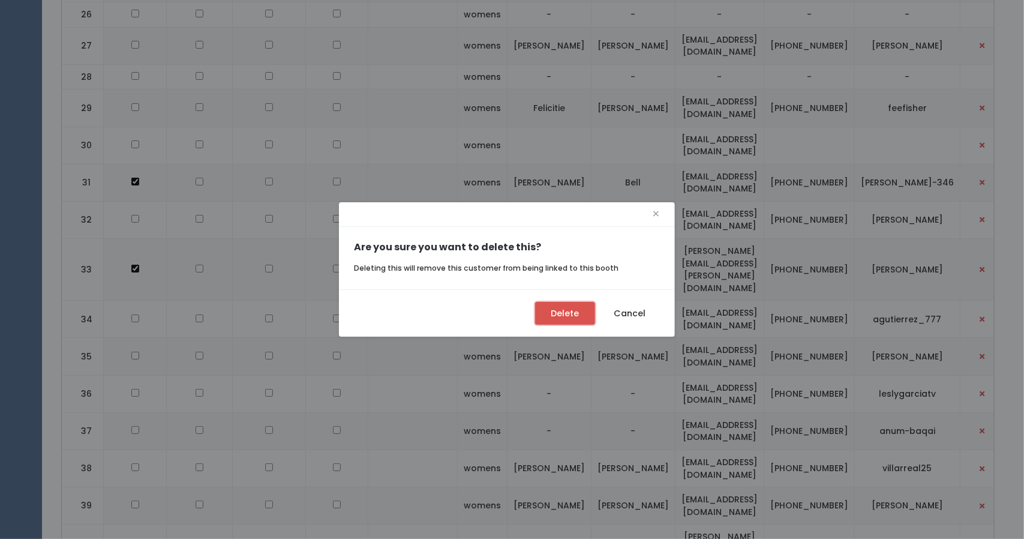
click at [563, 320] on button "Delete" at bounding box center [565, 313] width 60 height 23
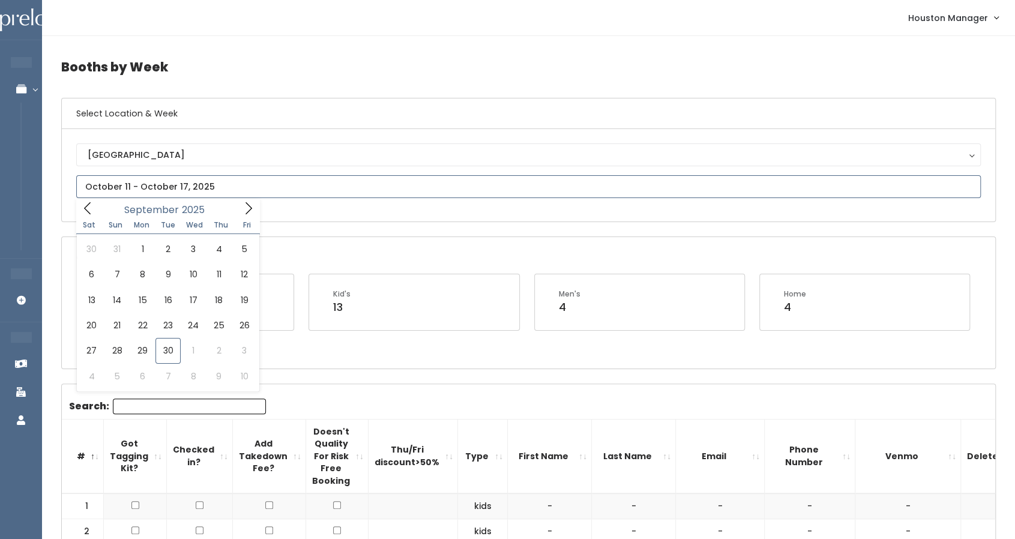
click at [105, 191] on input "text" at bounding box center [528, 186] width 904 height 23
click at [250, 212] on icon at bounding box center [248, 208] width 13 height 13
type input "October 18 to October 24"
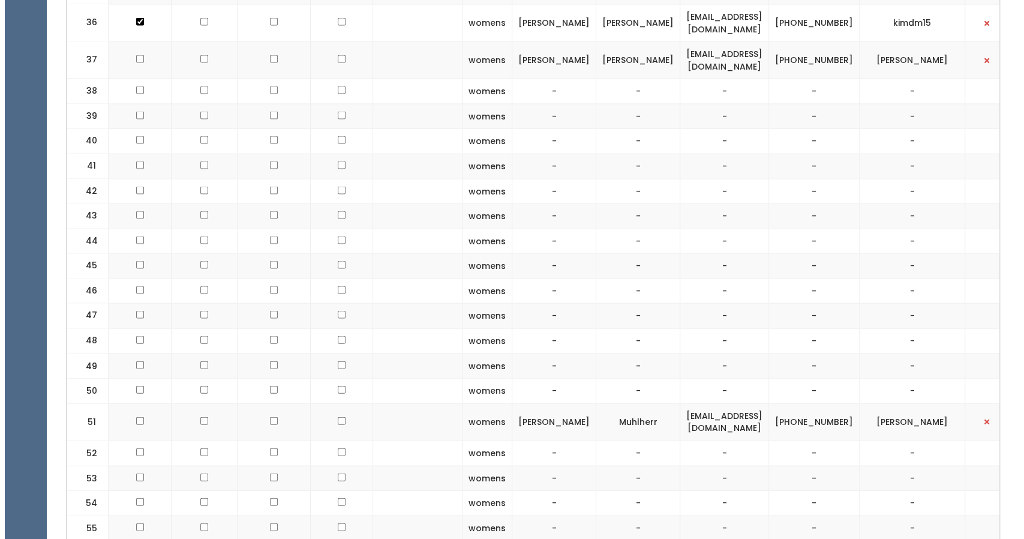
scroll to position [1200, 0]
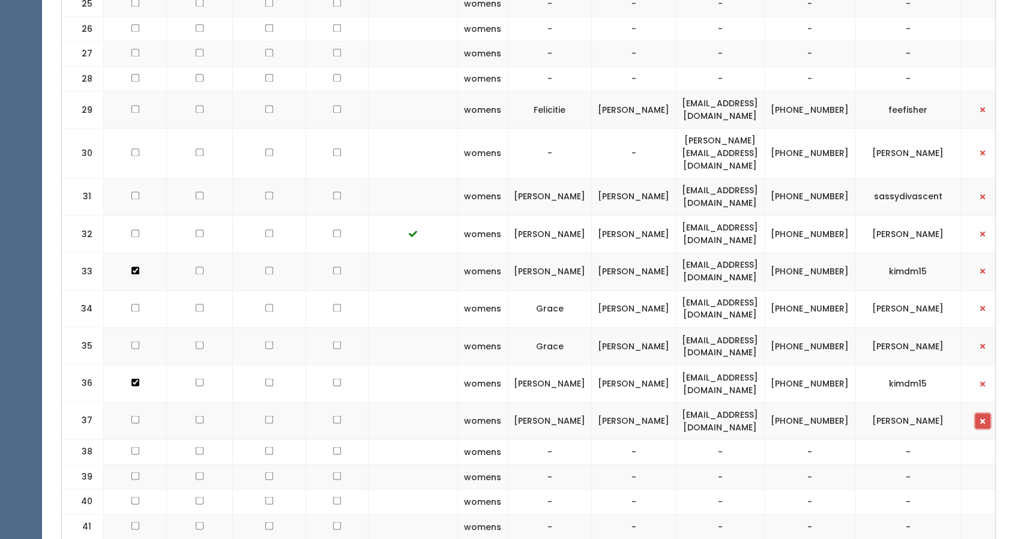
click at [975, 413] on button "button" at bounding box center [983, 421] width 16 height 16
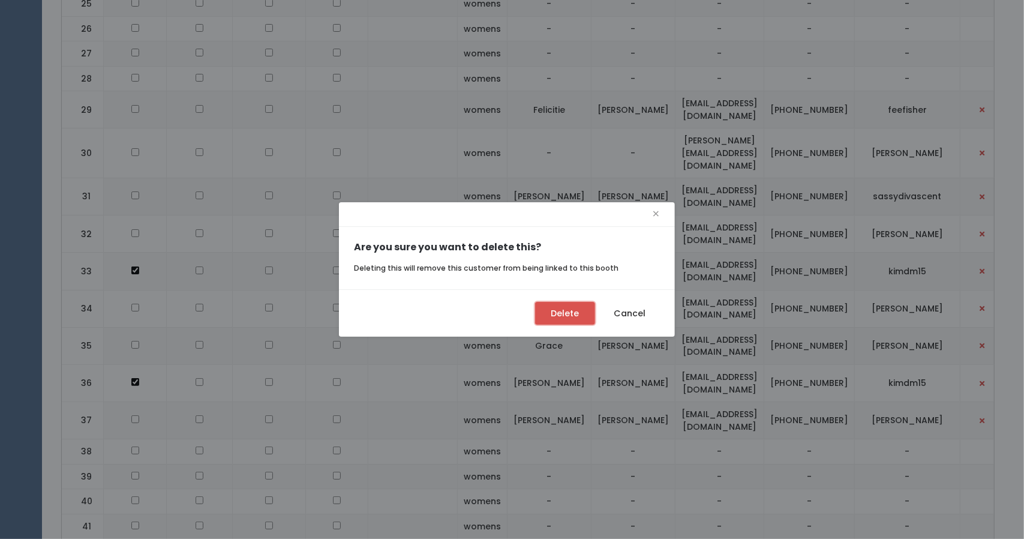
click at [554, 319] on button "Delete" at bounding box center [565, 313] width 60 height 23
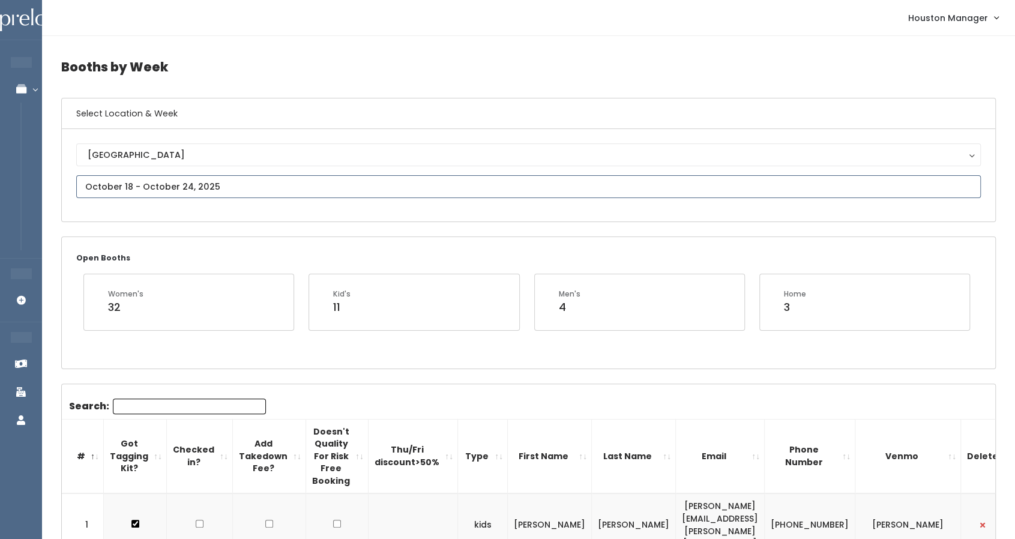
click at [158, 183] on input "text" at bounding box center [528, 186] width 904 height 23
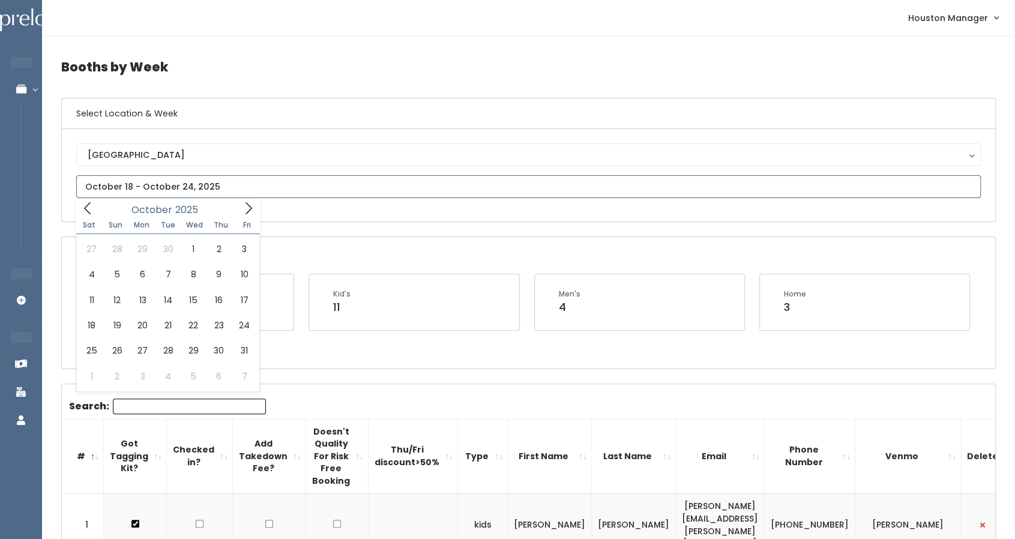
click at [244, 209] on icon at bounding box center [248, 208] width 13 height 13
type input "October 11 to October 17"
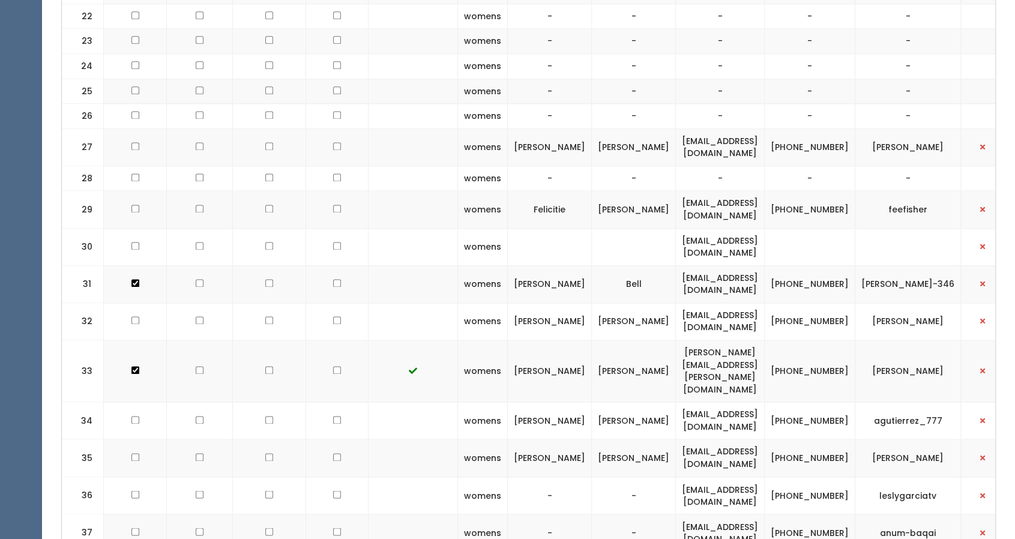
scroll to position [1020, 0]
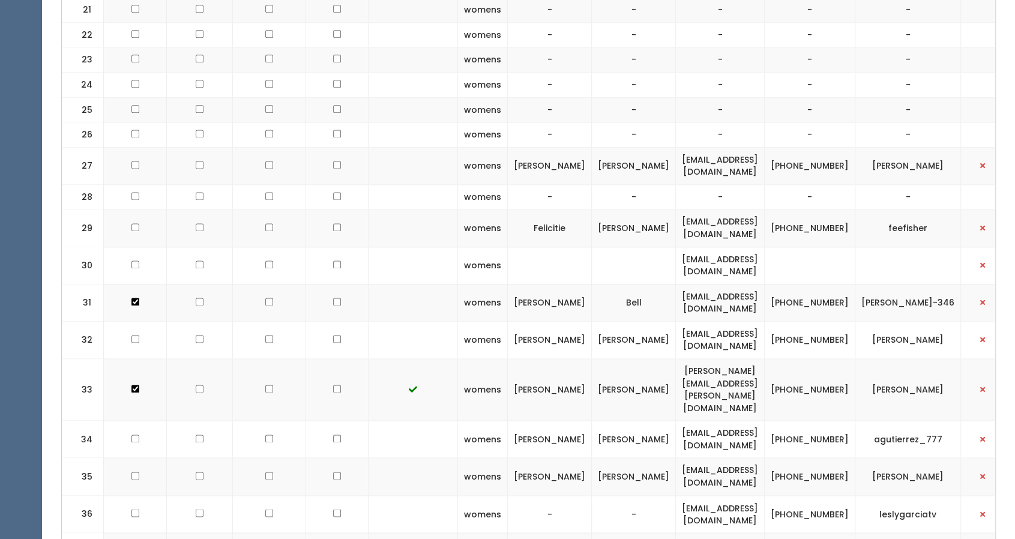
click at [700, 247] on td "[EMAIL_ADDRESS][DOMAIN_NAME]" at bounding box center [720, 265] width 89 height 37
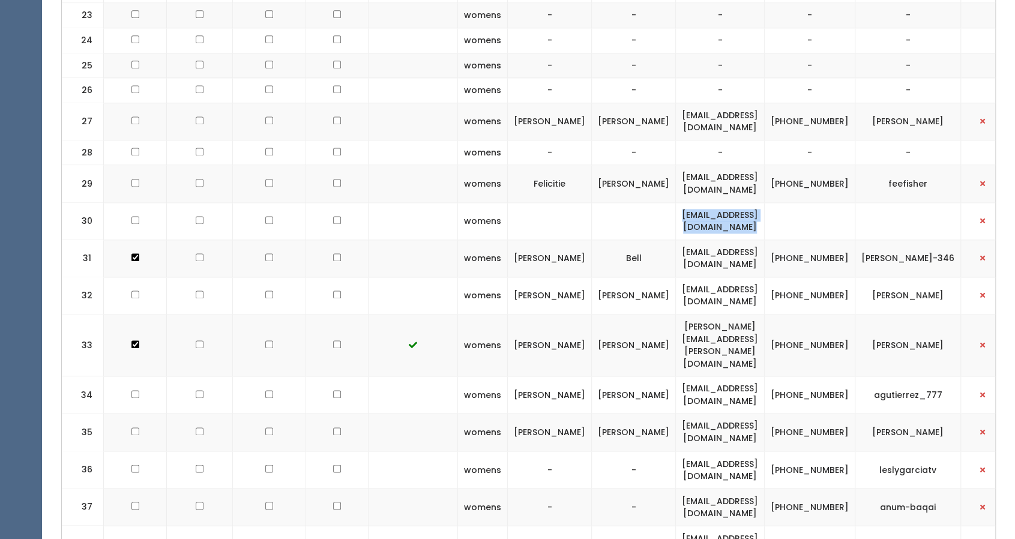
scroll to position [960, 0]
